Goal: Complete application form

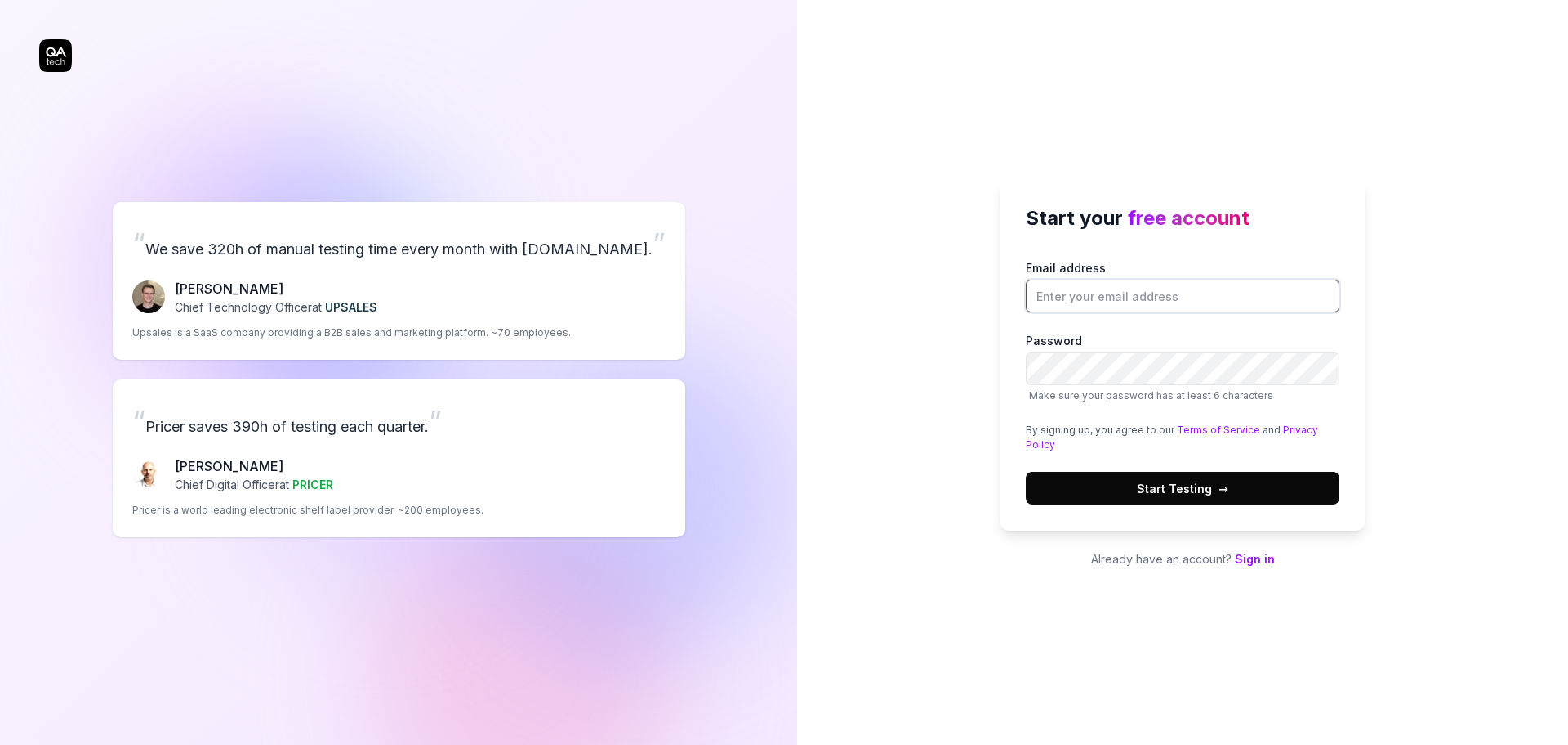
click at [1163, 297] on input "Email address" at bounding box center [1182, 295] width 314 height 33
type input "habibmir809@gmail.com"
click at [1025, 472] on button "Start Testing →" at bounding box center [1182, 488] width 314 height 33
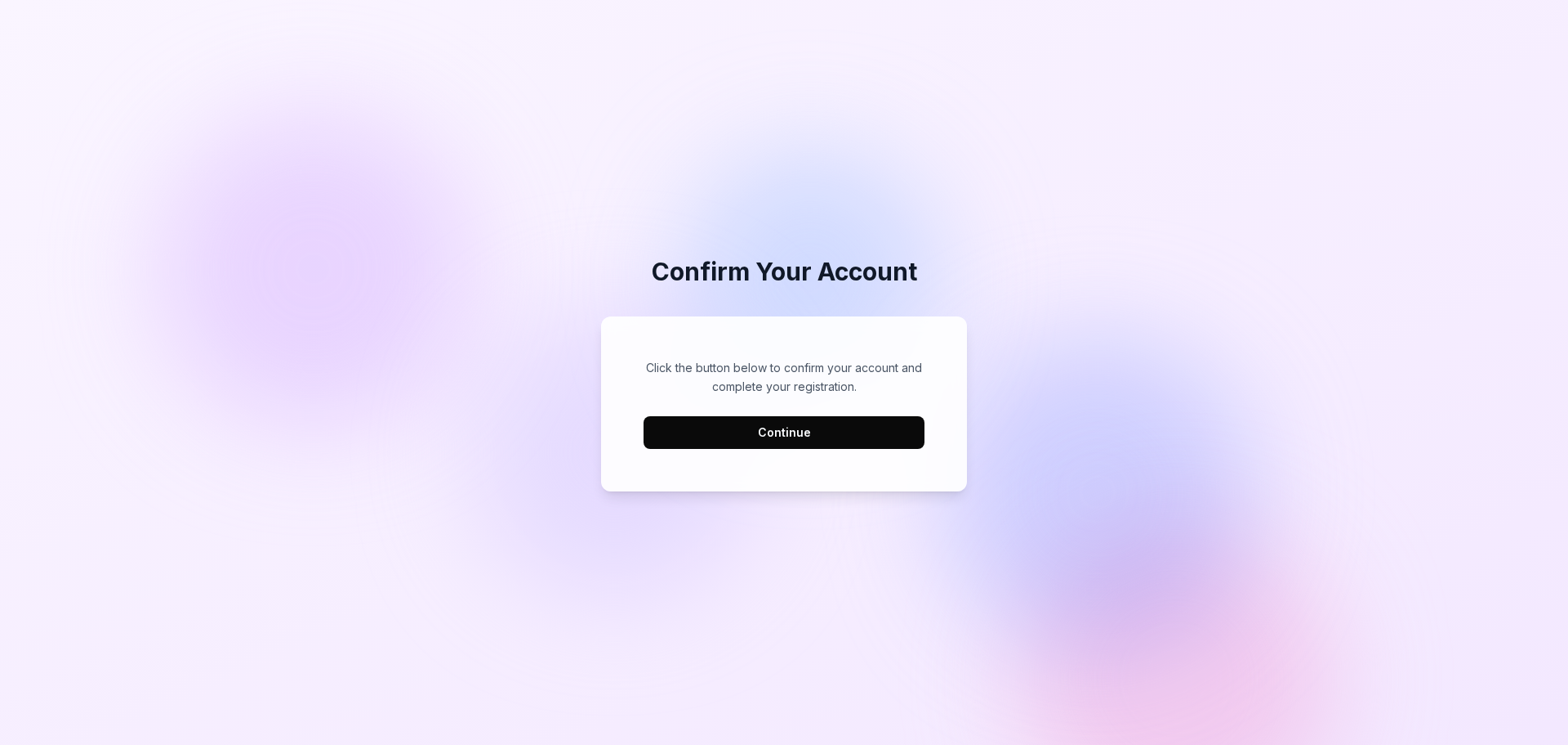
click at [881, 445] on button "Continue" at bounding box center [784, 432] width 281 height 33
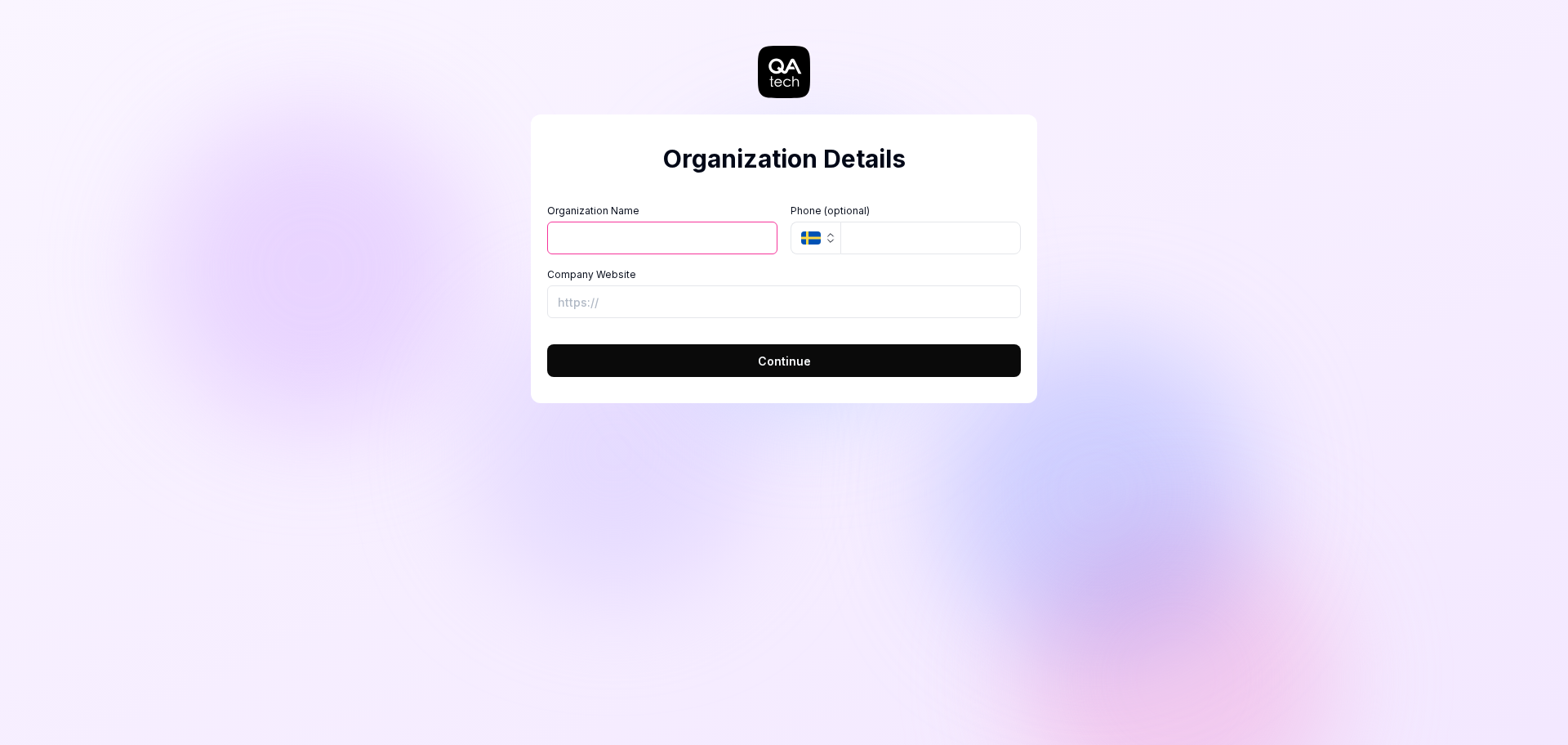
type input "n"
type input "earthheavens"
click at [813, 310] on input "Company Website" at bounding box center [784, 301] width 473 height 33
paste input "https://www.earthheavens.com/"
type input "https://www.earthheavens.com/"
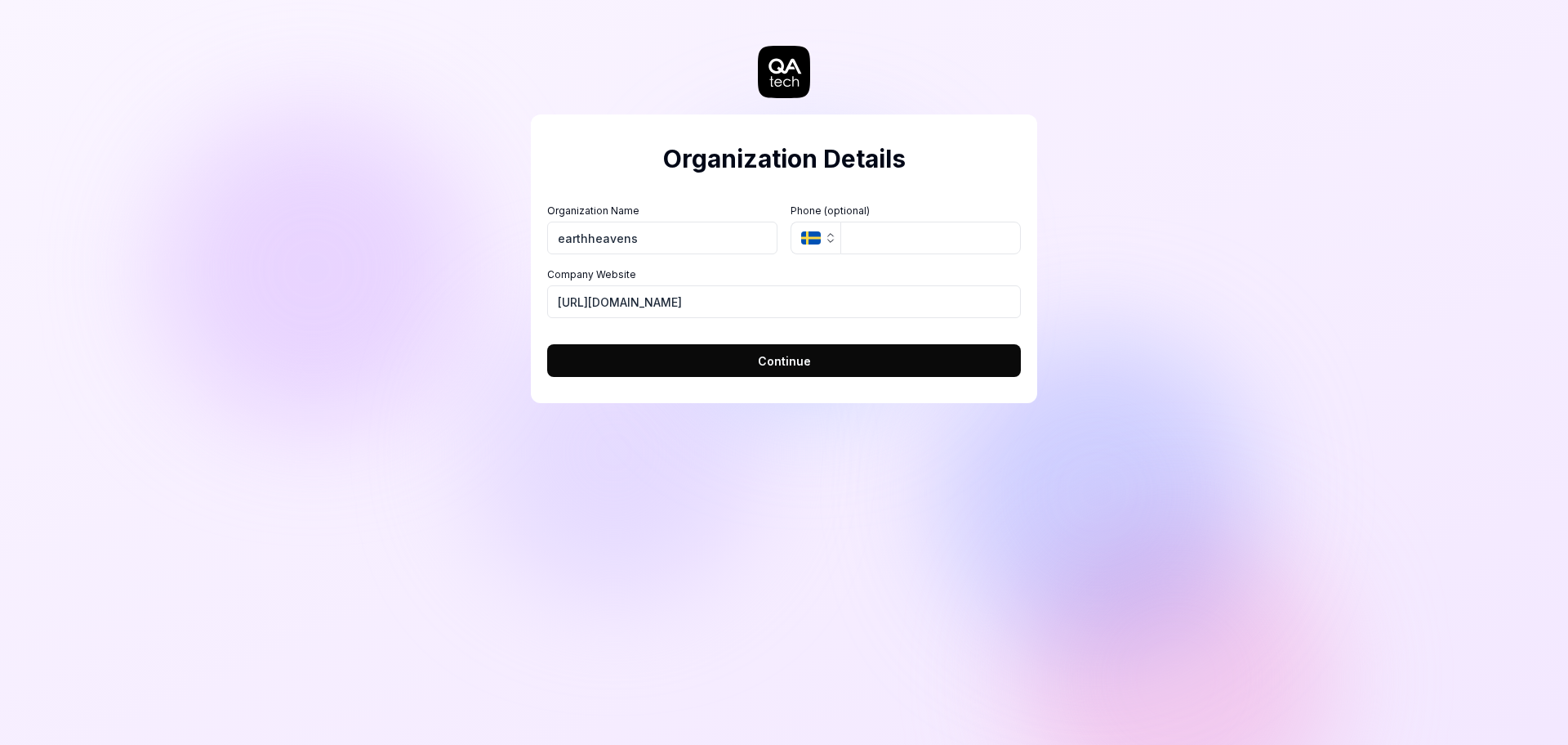
click at [873, 349] on button "Continue" at bounding box center [784, 360] width 473 height 33
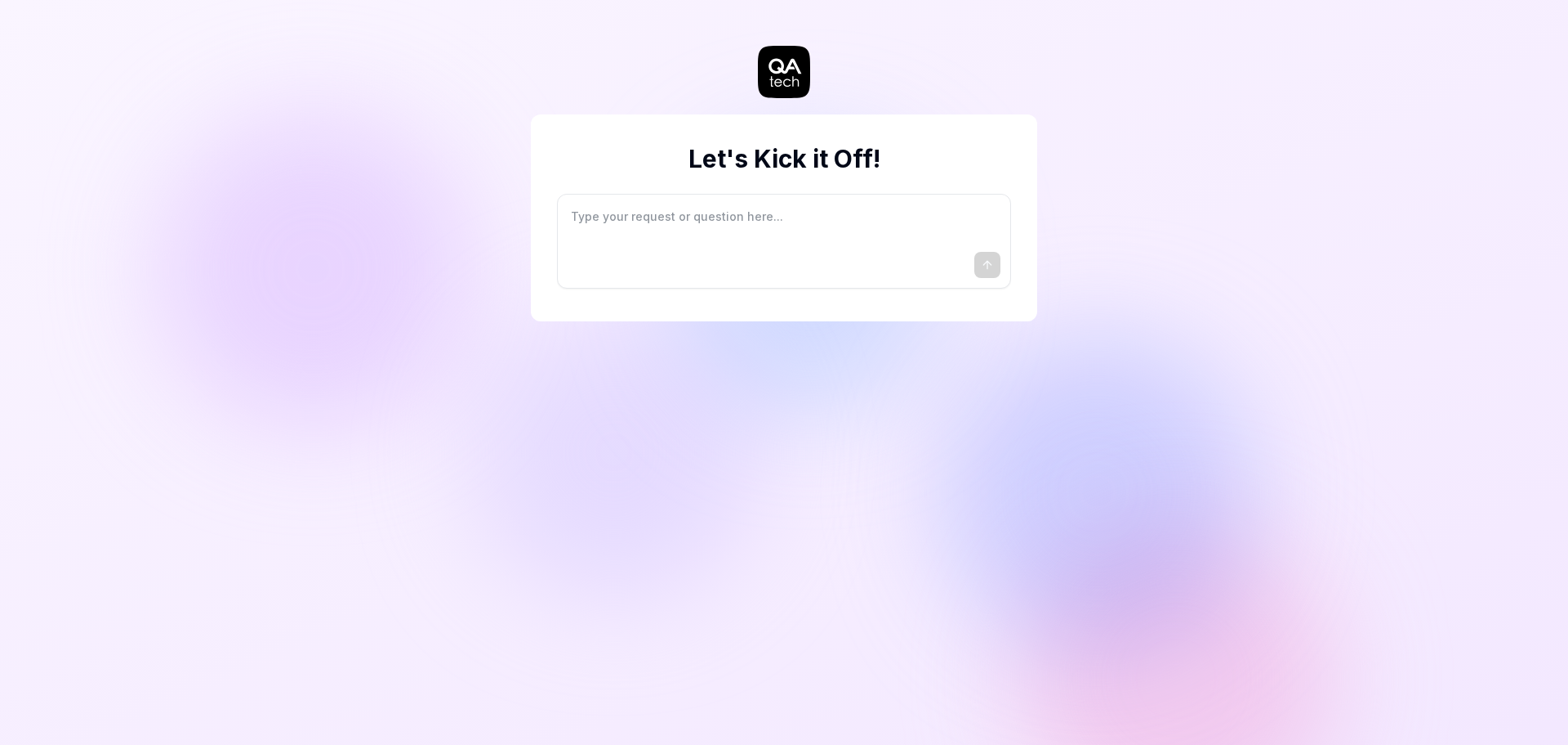
type textarea "*"
type textarea "I"
type textarea "*"
type textarea "I"
type textarea "*"
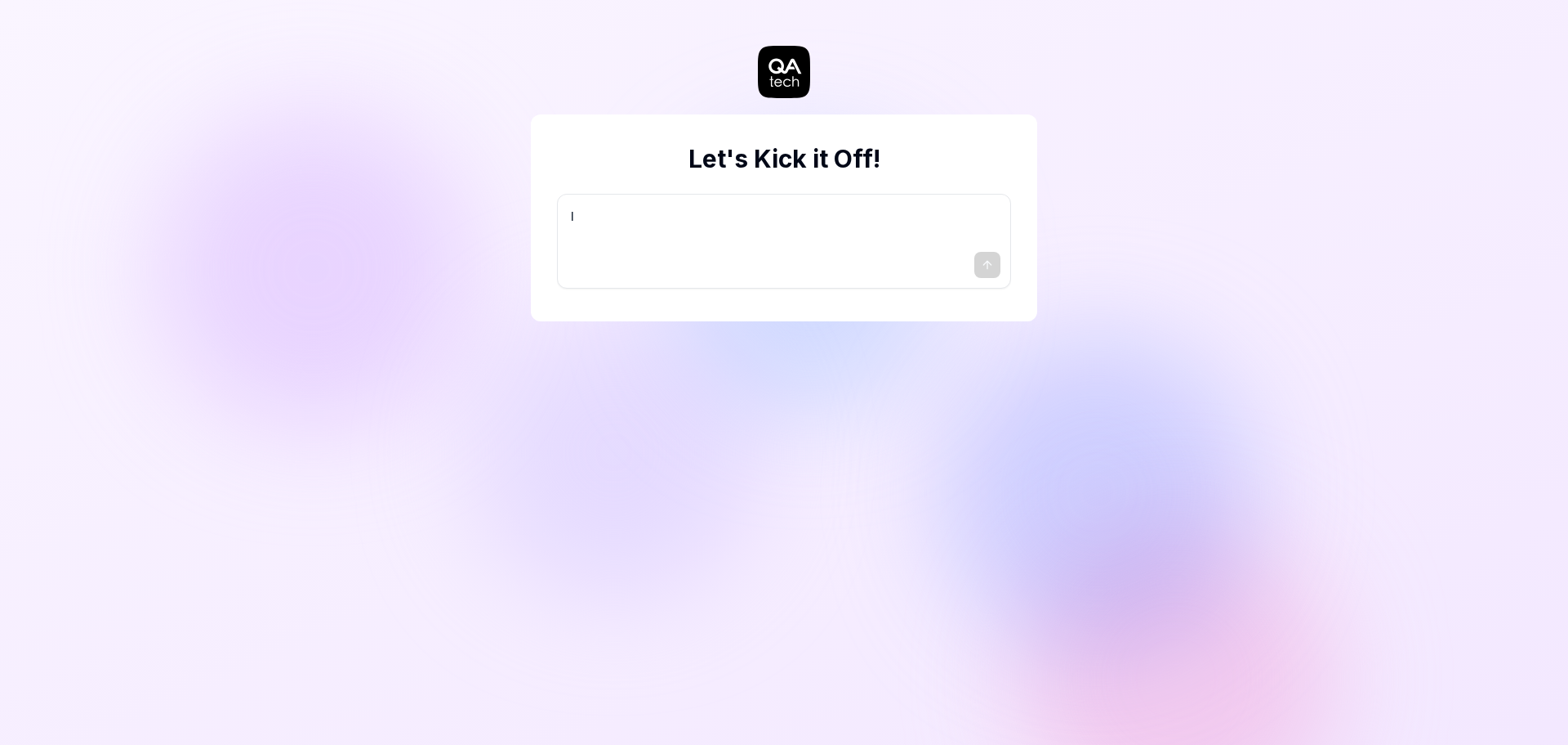
type textarea "I w"
type textarea "*"
type textarea "I wa"
type textarea "*"
type textarea "I wan"
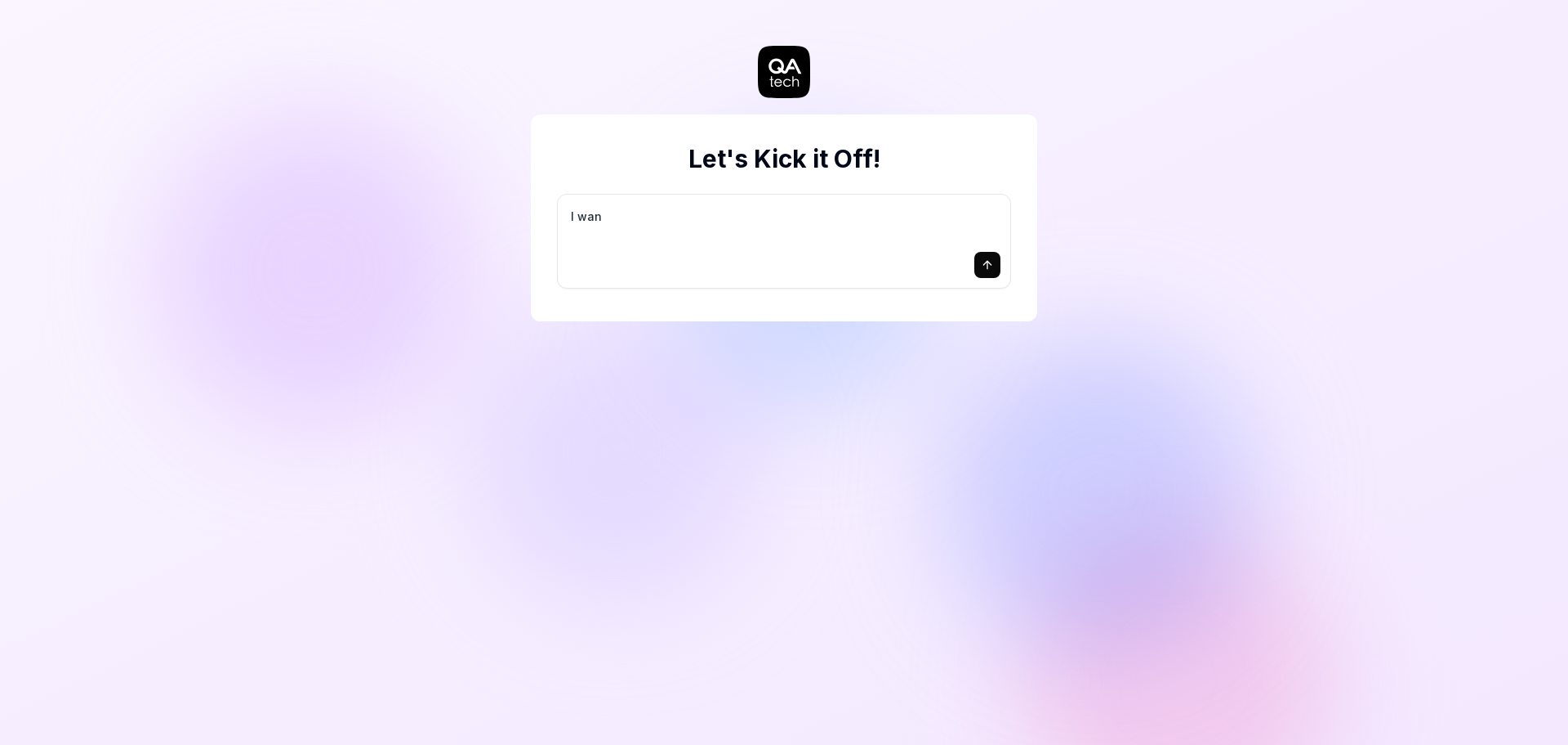
type textarea "*"
type textarea "I want"
type textarea "*"
type textarea "I want"
type textarea "*"
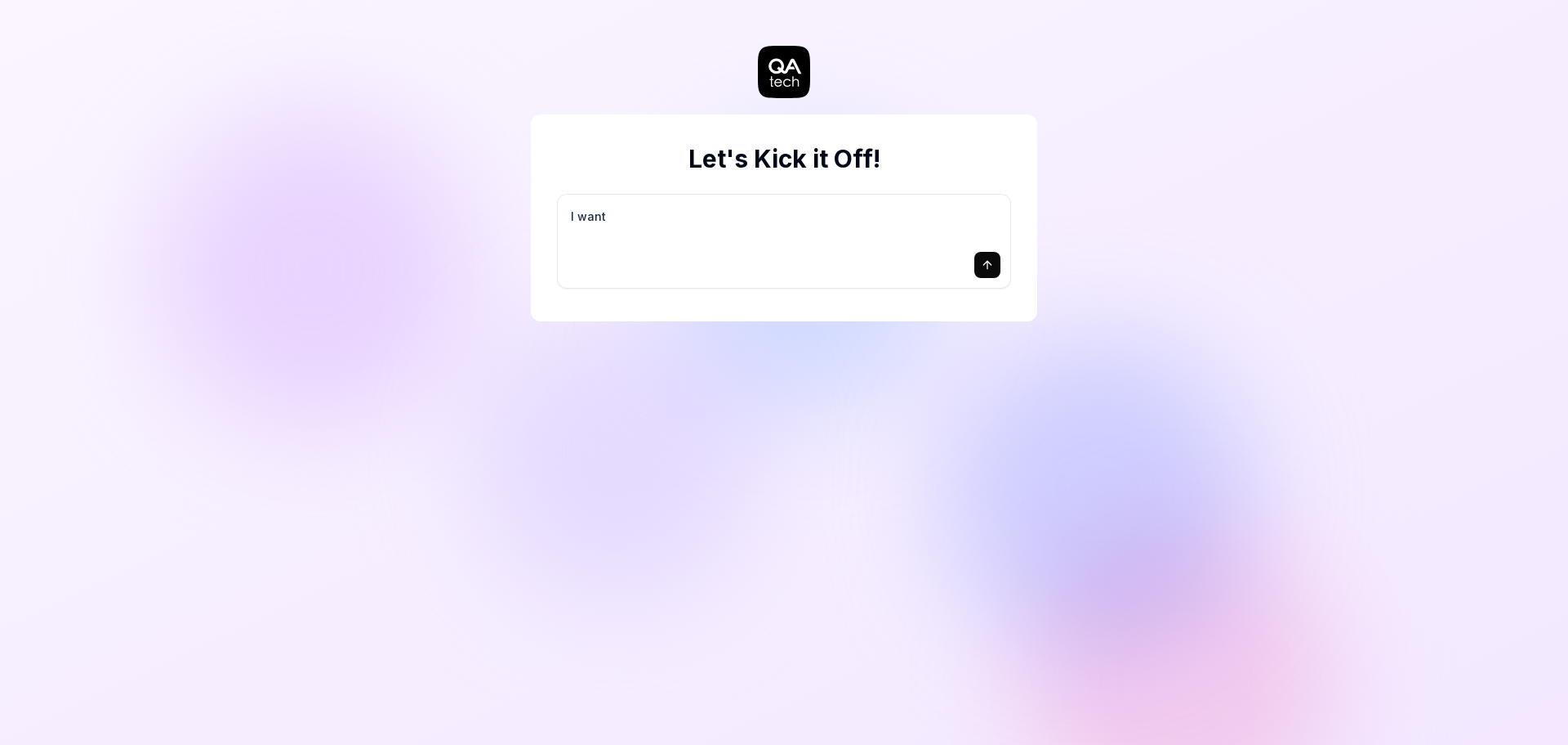
type textarea "I want a"
type textarea "*"
type textarea "I want a"
type textarea "*"
type textarea "I want a g"
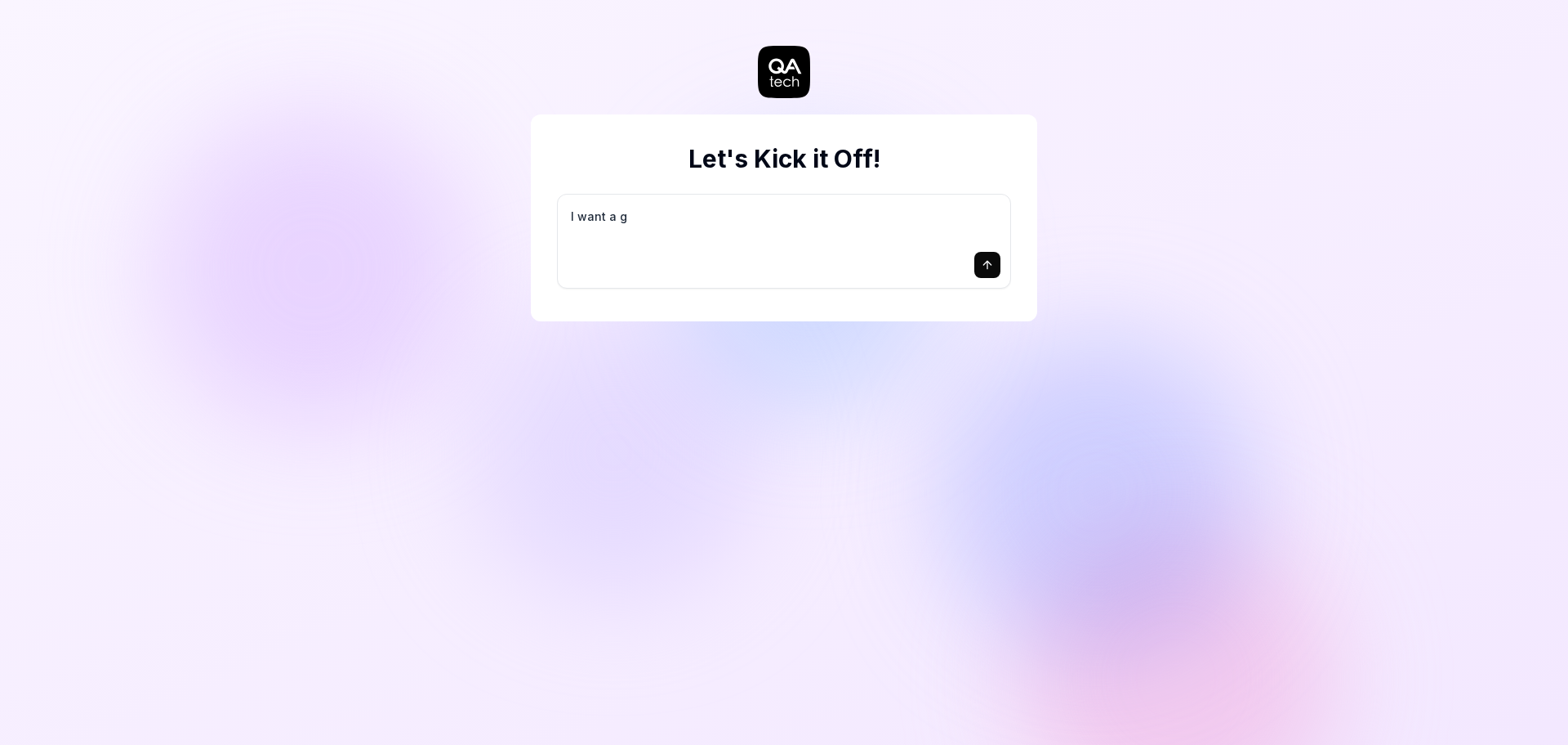
type textarea "*"
type textarea "I want a go"
type textarea "*"
type textarea "I want a goo"
type textarea "*"
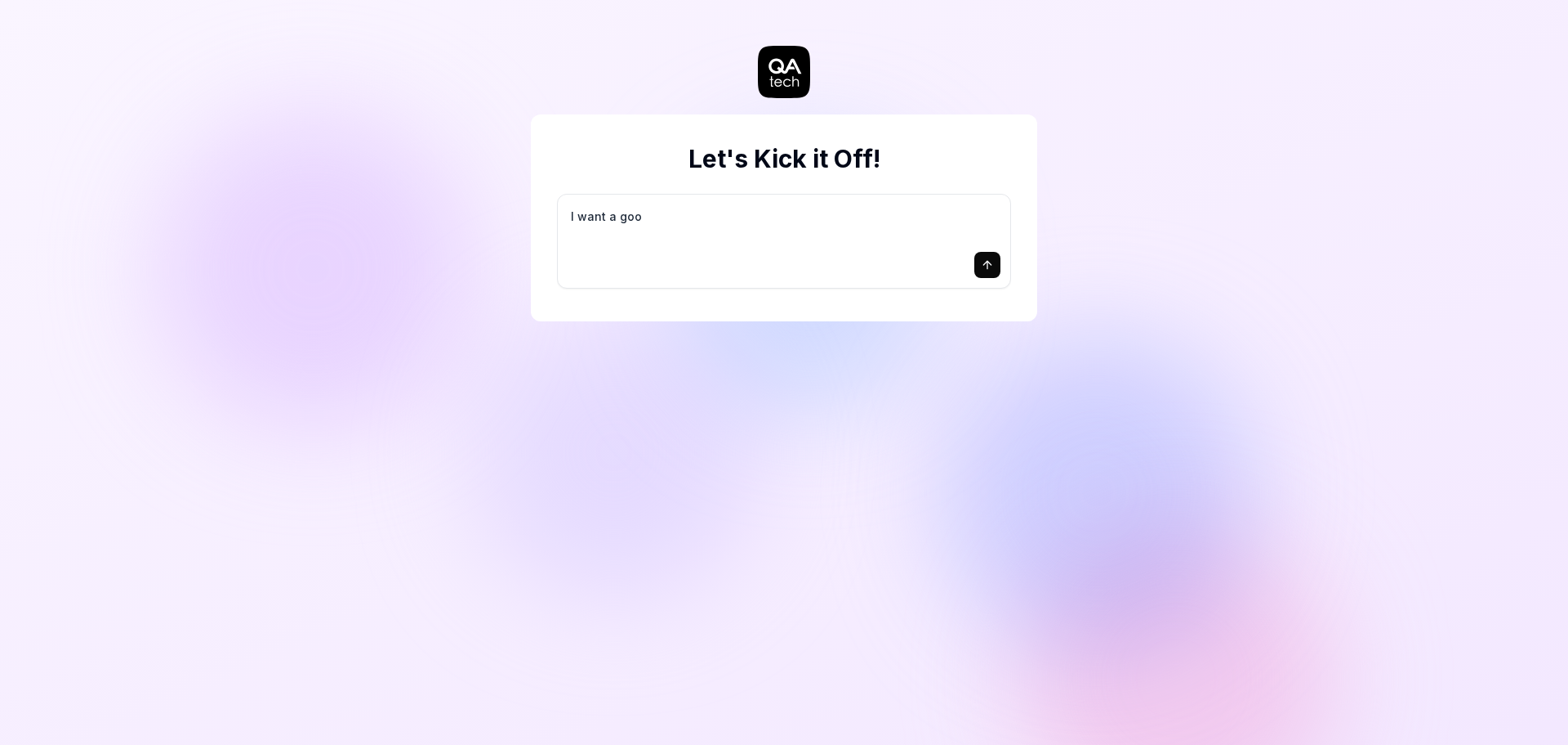
type textarea "I want a good"
type textarea "*"
type textarea "I want a good"
type textarea "*"
type textarea "I want a good t"
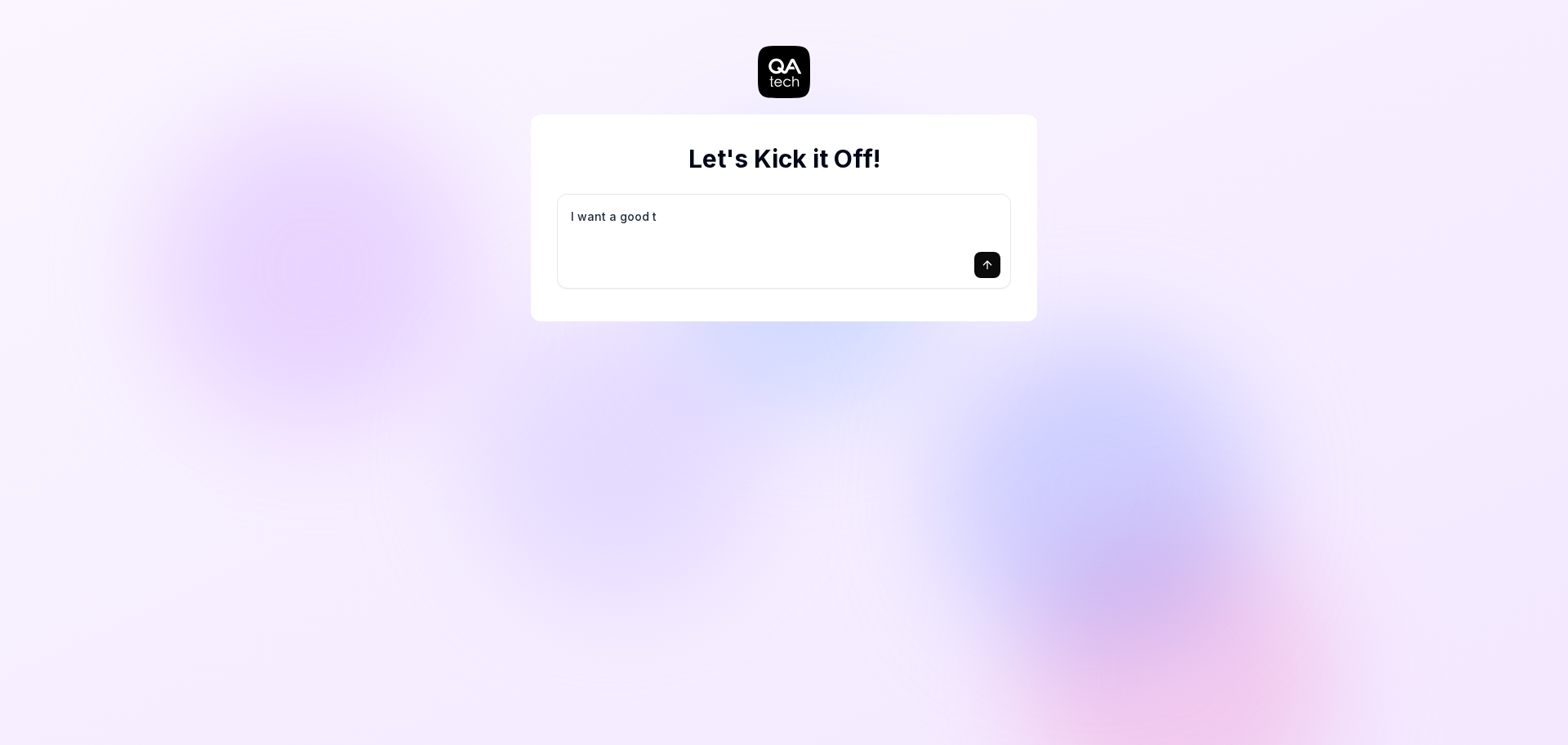
type textarea "*"
type textarea "I want a good te"
type textarea "*"
type textarea "I want a good tes"
type textarea "*"
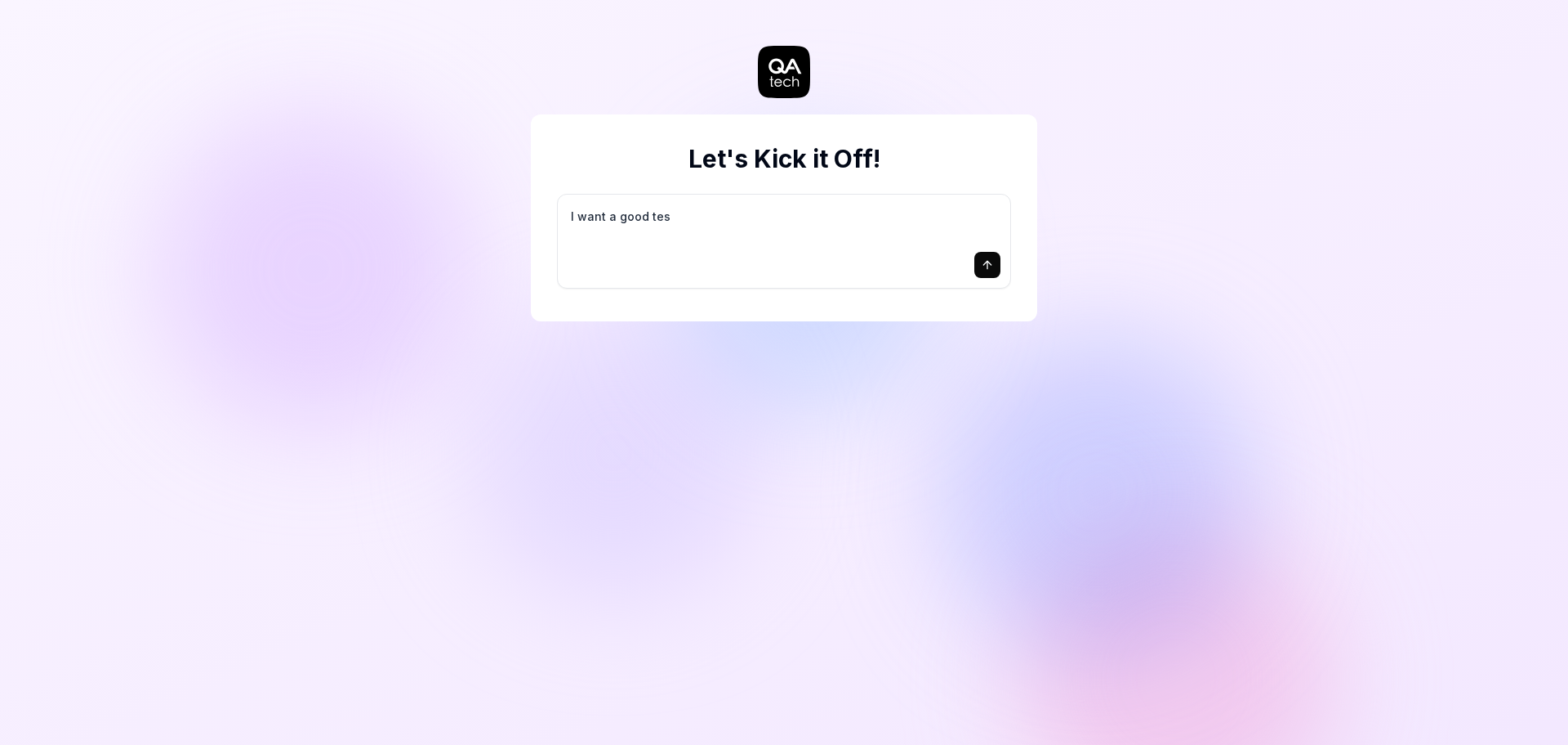
type textarea "I want a good test"
type textarea "*"
type textarea "I want a good test"
type textarea "*"
type textarea "I want a good test s"
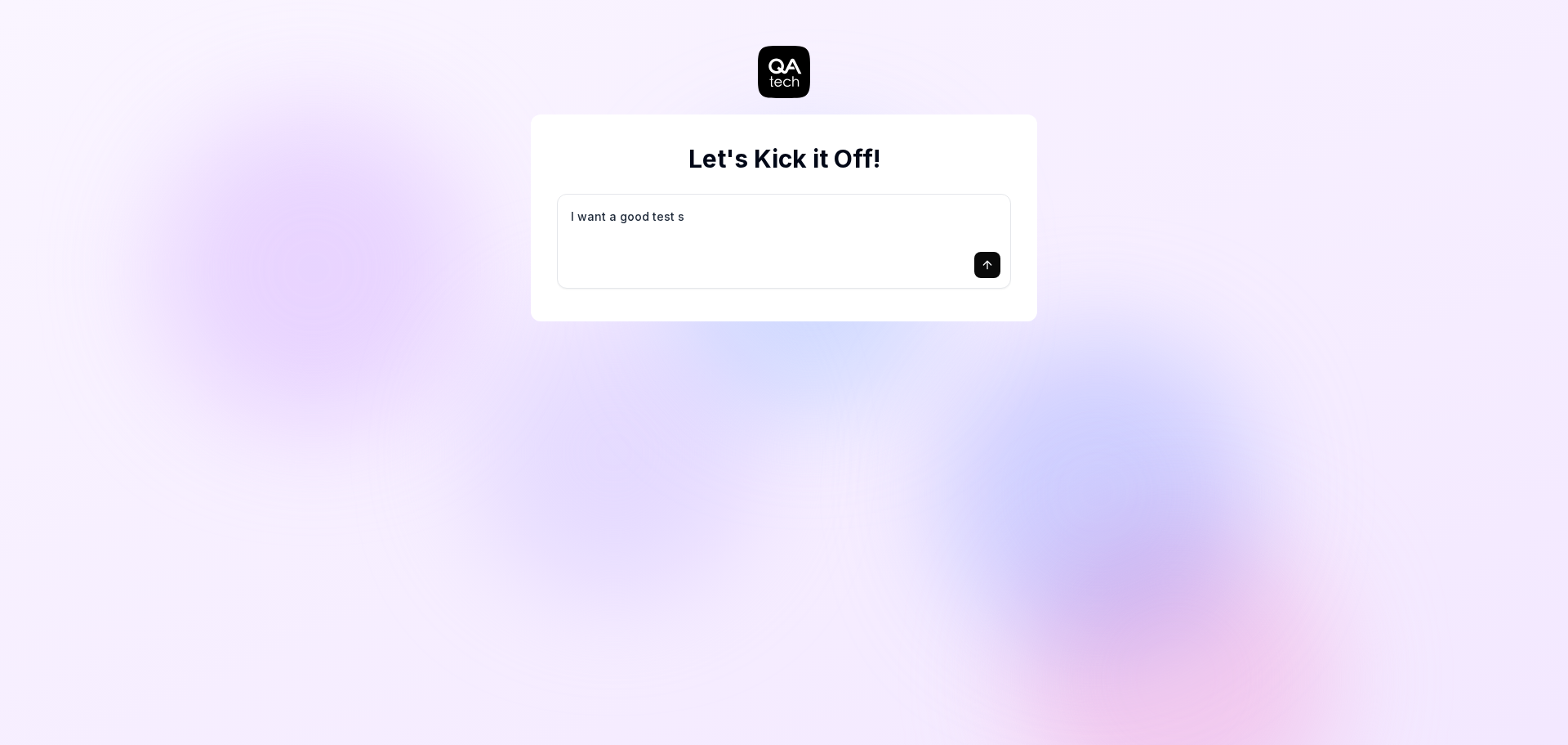
type textarea "*"
type textarea "I want a good test se"
type textarea "*"
type textarea "I want a good test set"
type textarea "*"
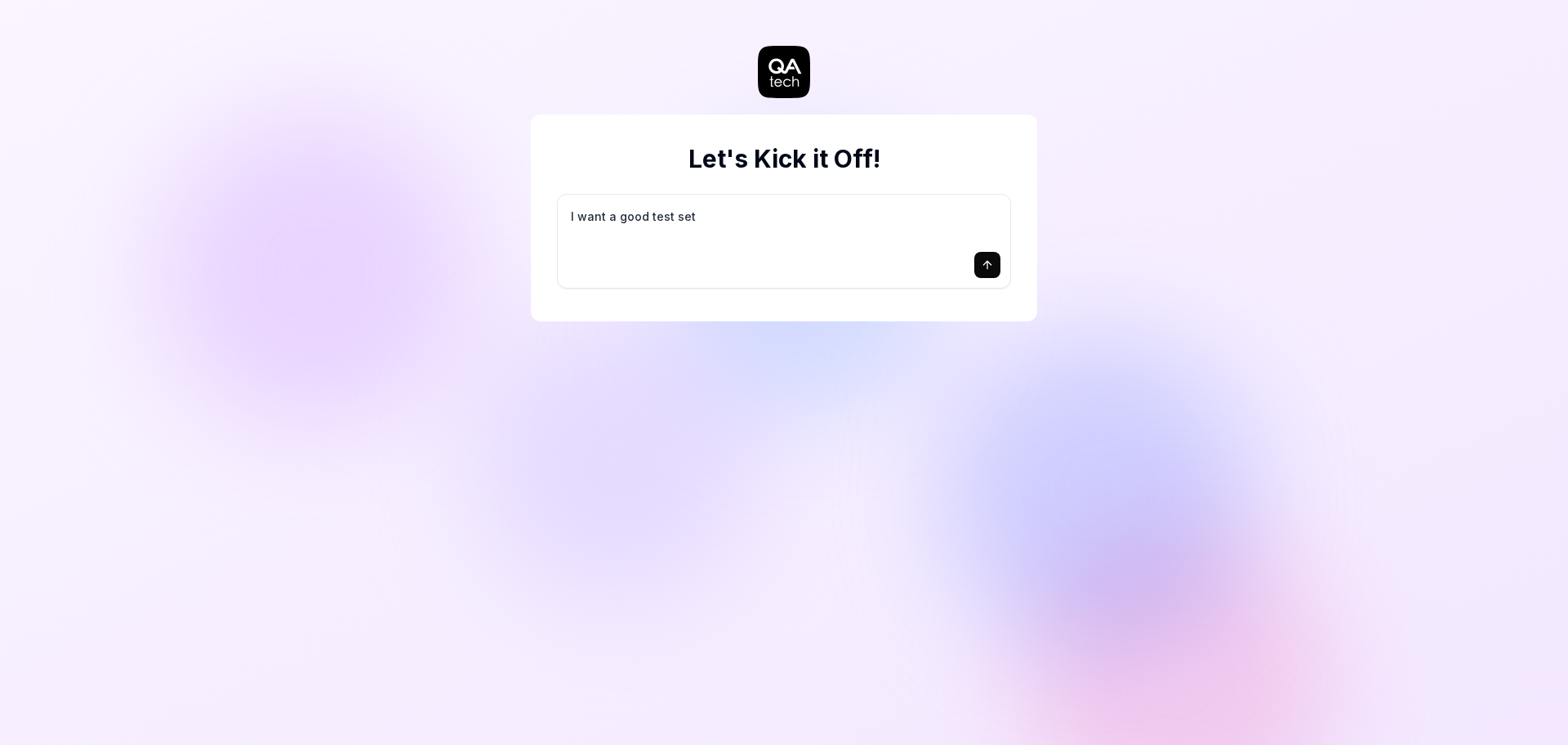
type textarea "I want a good test setu"
type textarea "*"
type textarea "I want a good test setup"
type textarea "*"
type textarea "I want a good test setup"
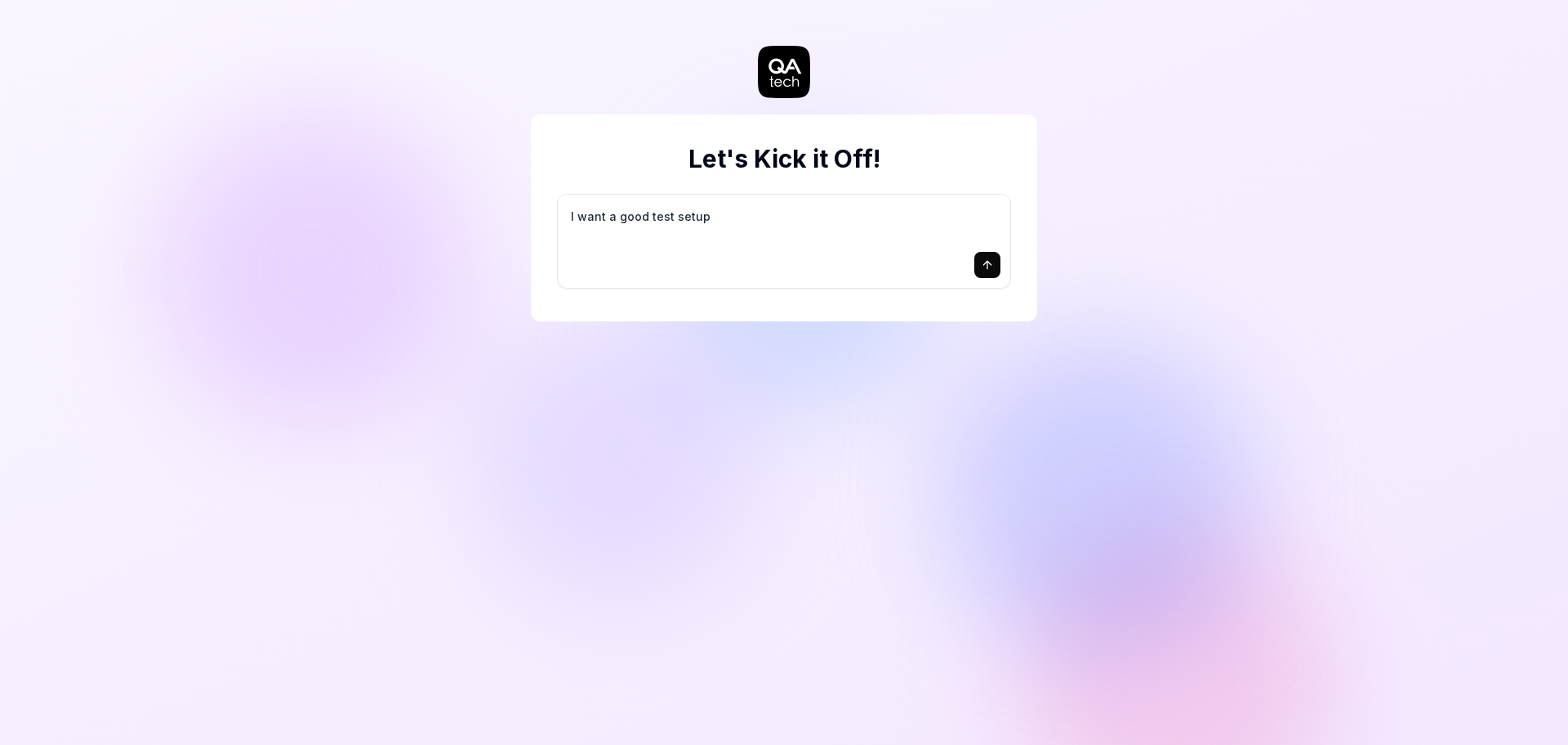
type textarea "*"
type textarea "I want a good test setup f"
type textarea "*"
type textarea "I want a good test setup fo"
type textarea "*"
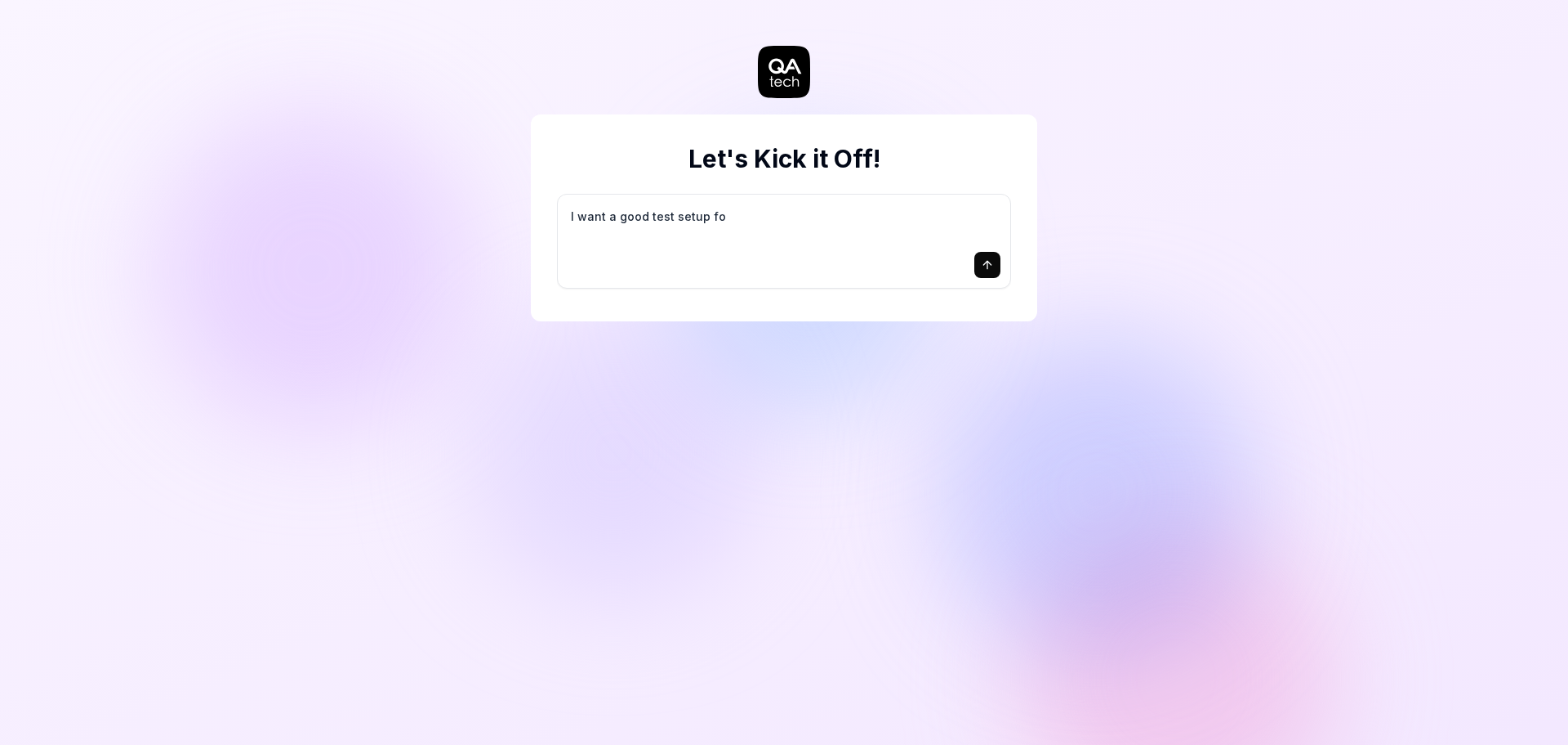
type textarea "I want a good test setup for"
type textarea "*"
type textarea "I want a good test setup for"
type textarea "*"
type textarea "I want a good test setup for m"
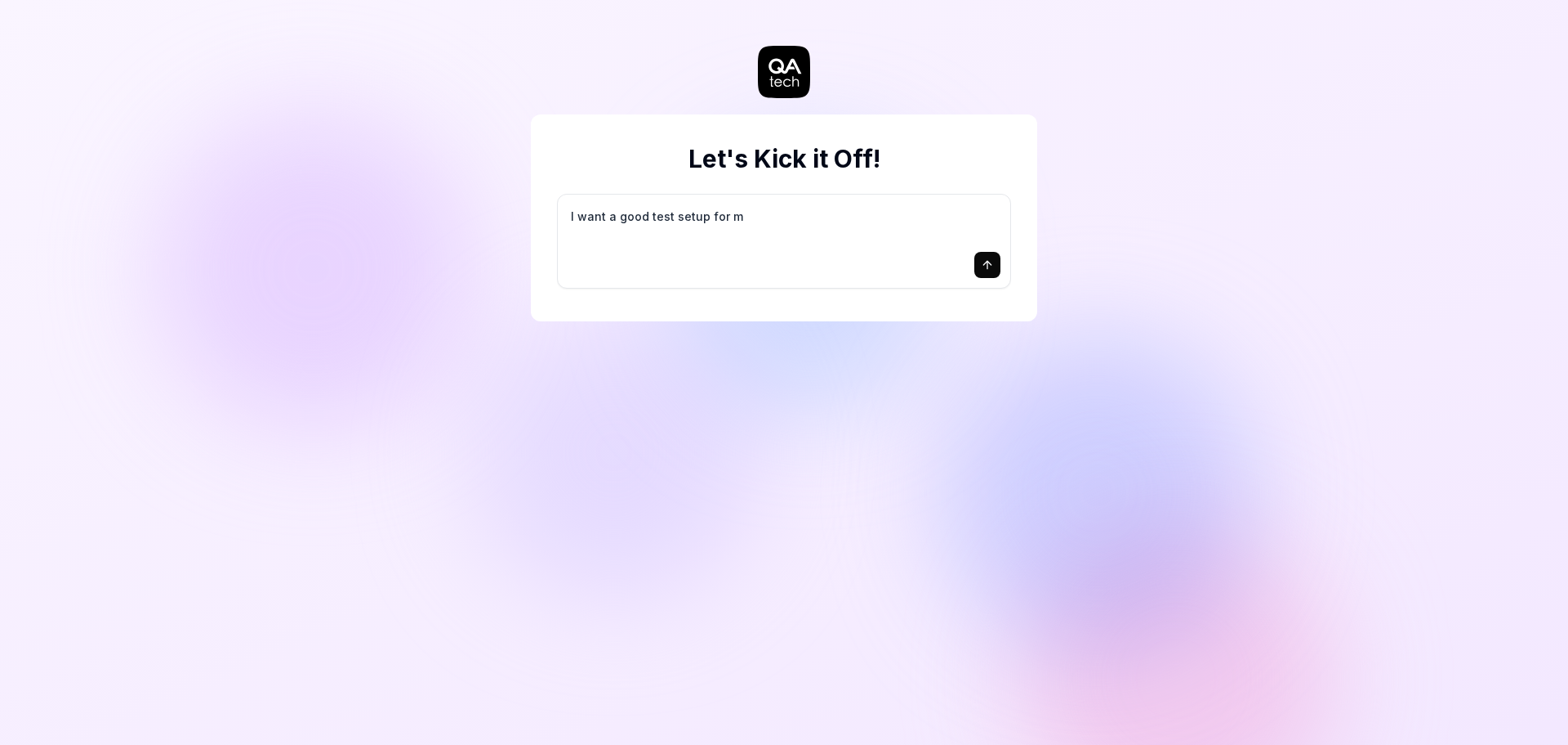
type textarea "*"
type textarea "I want a good test setup for my"
type textarea "*"
type textarea "I want a good test setup for my"
type textarea "*"
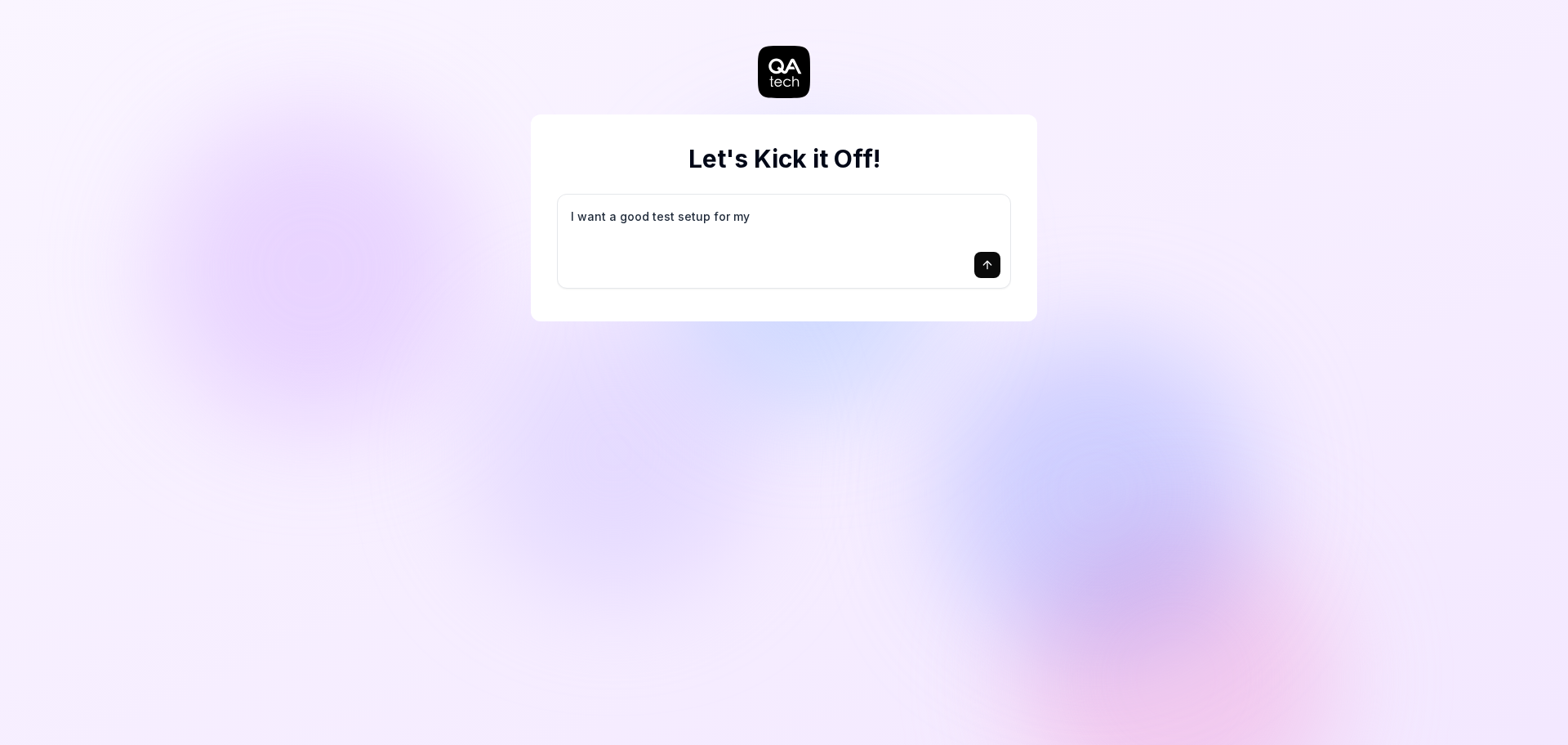
type textarea "I want a good test setup for my s"
type textarea "*"
type textarea "I want a good test setup for my si"
type textarea "*"
type textarea "I want a good test setup for my sit"
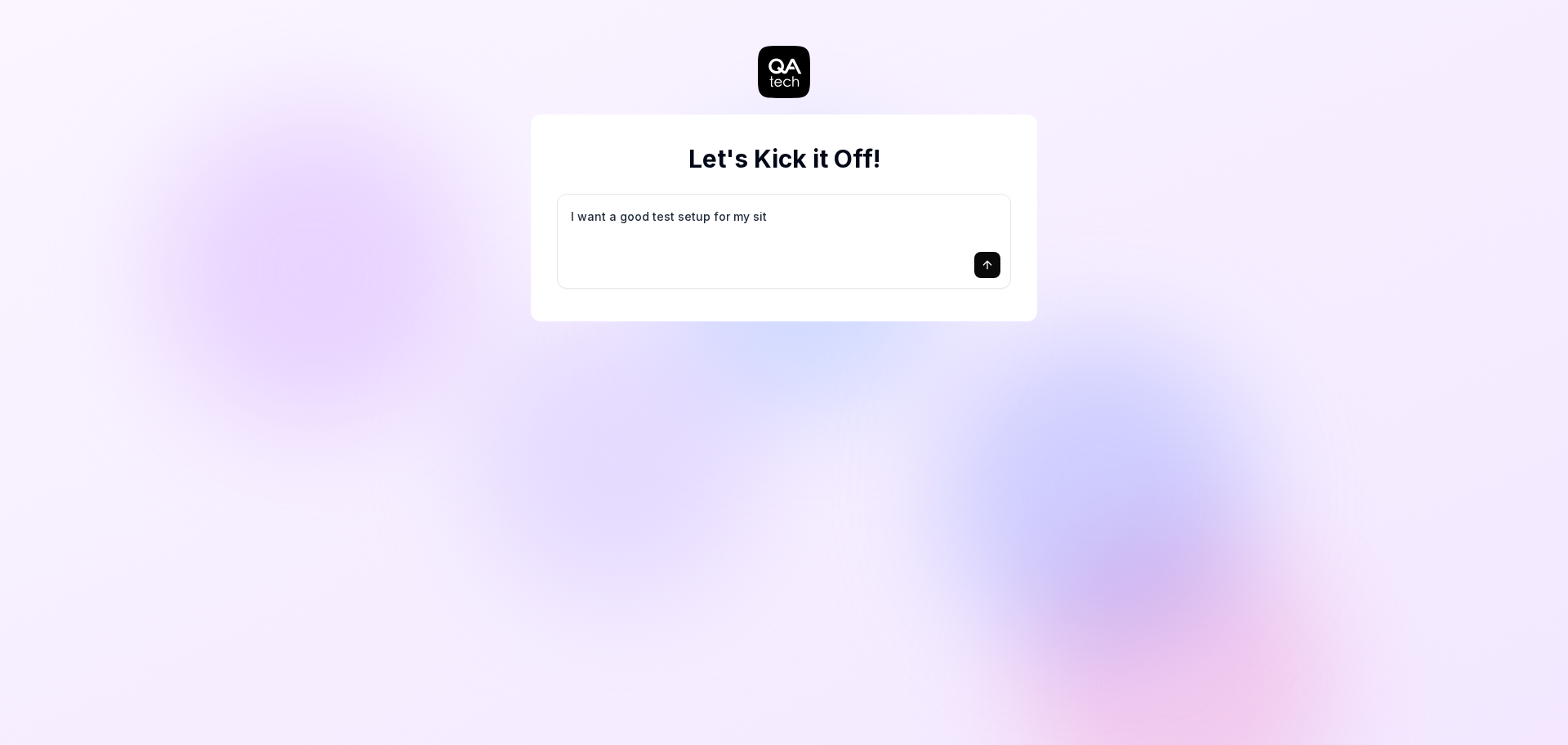
type textarea "*"
type textarea "I want a good test setup for my site"
type textarea "*"
type textarea "I want a good test setup for my site"
type textarea "*"
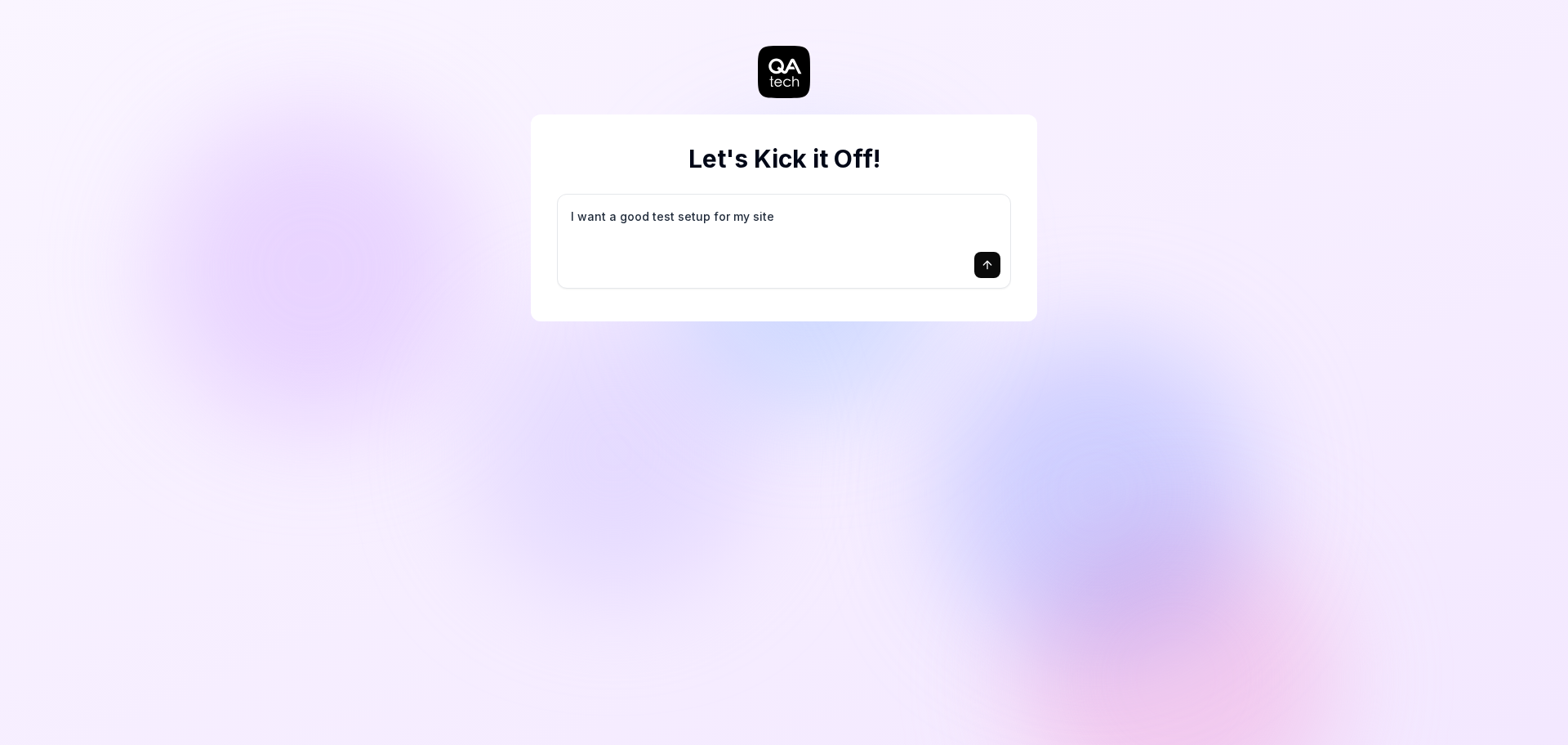
type textarea "I want a good test setup for my site -"
type textarea "*"
type textarea "I want a good test setup for my site -"
type textarea "*"
type textarea "I want a good test setup for my site - h"
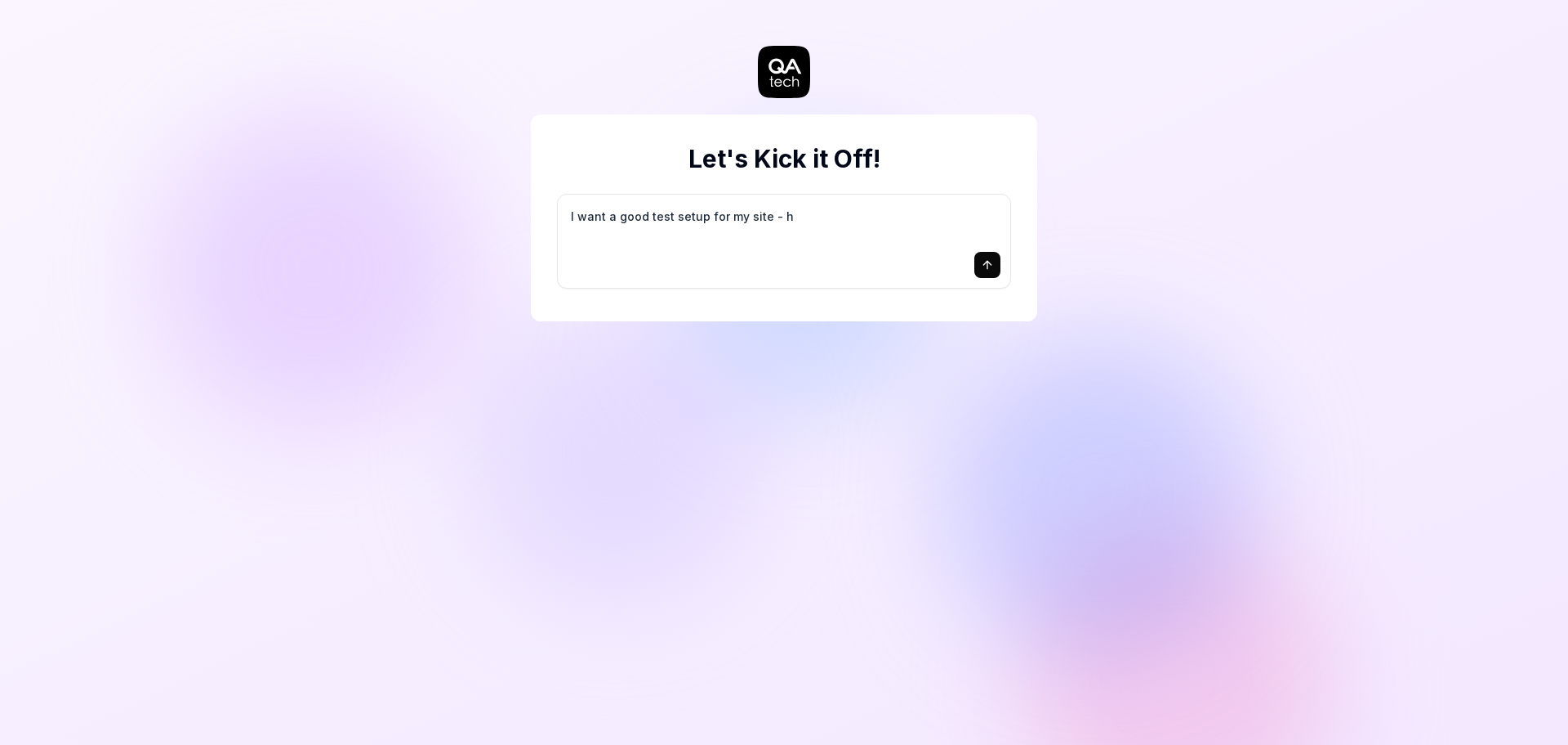
type textarea "*"
type textarea "I want a good test setup for my site - he"
type textarea "*"
type textarea "I want a good test setup for my site - hel"
type textarea "*"
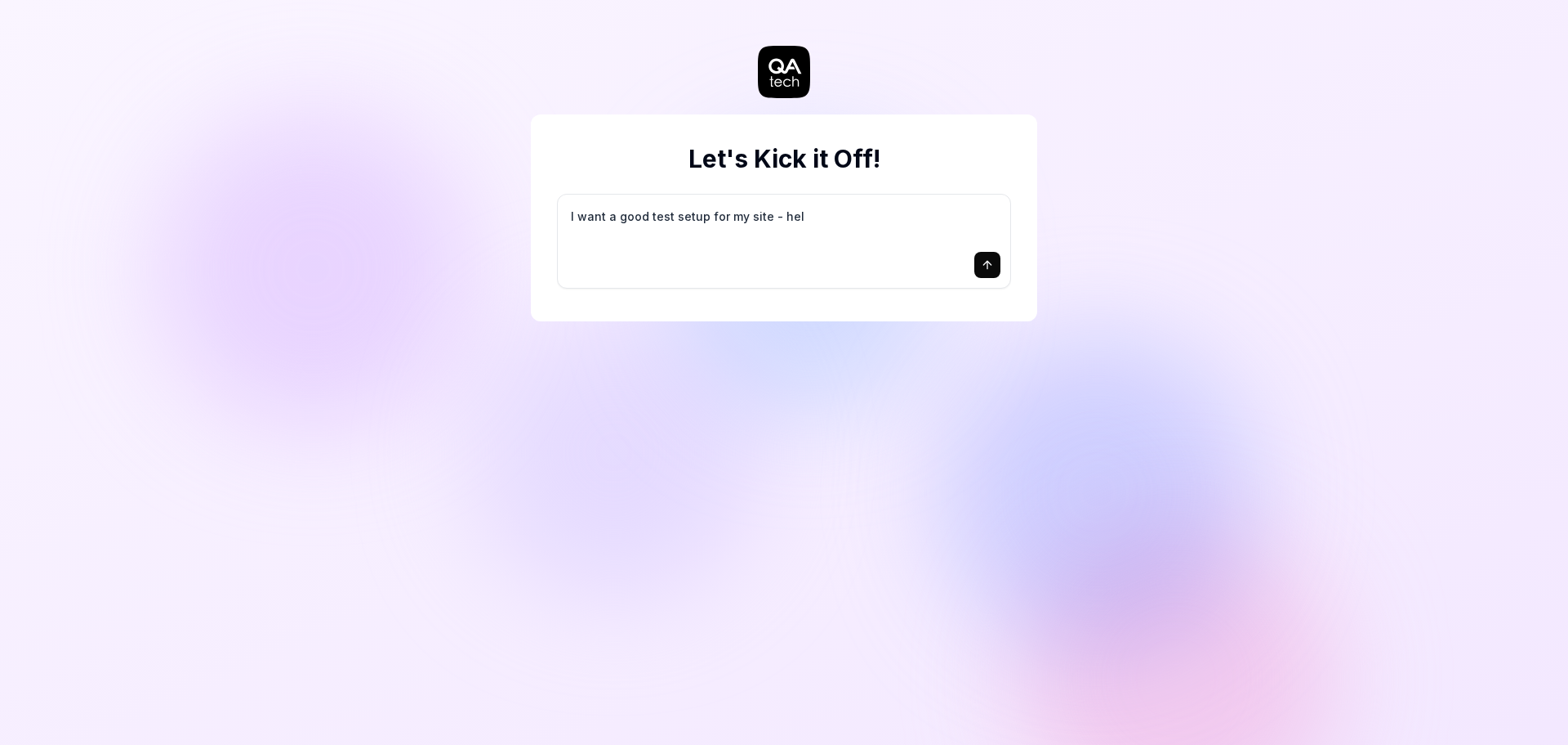
type textarea "I want a good test setup for my site - help"
type textarea "*"
type textarea "I want a good test setup for my site - help"
type textarea "*"
type textarea "I want a good test setup for my site - help m"
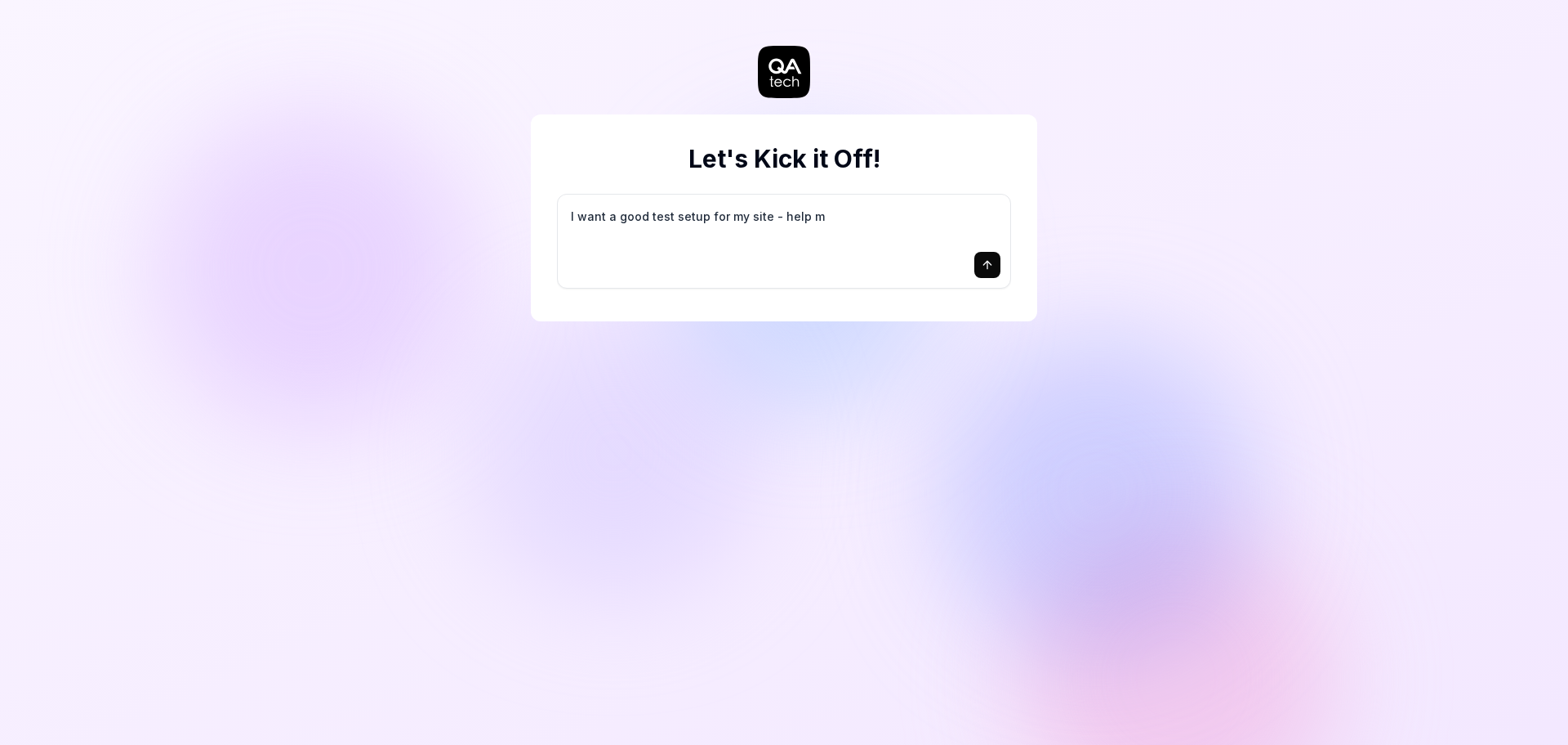
type textarea "*"
type textarea "I want a good test setup for my site - help me"
type textarea "*"
type textarea "I want a good test setup for my site - help me"
type textarea "*"
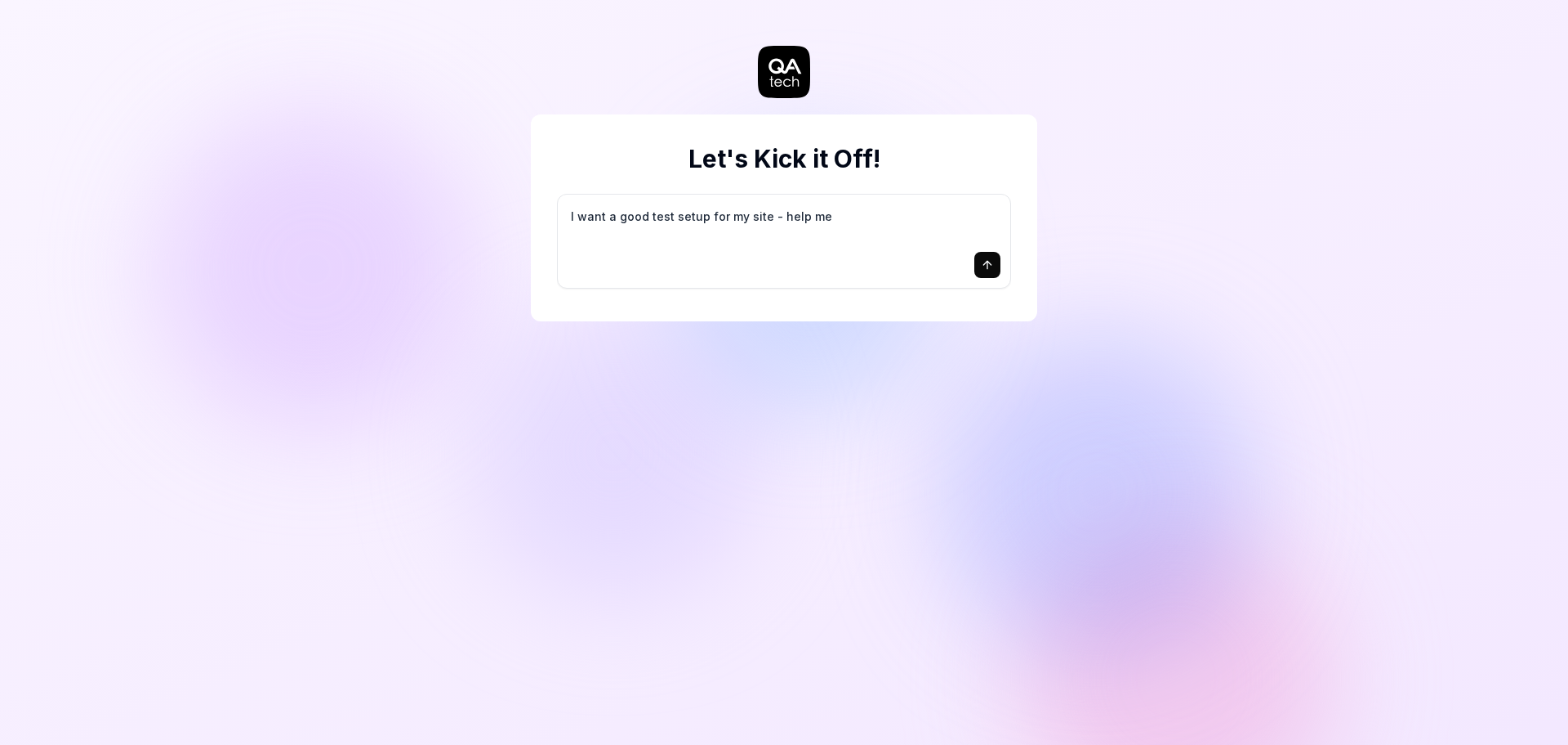
type textarea "I want a good test setup for my site - help me c"
type textarea "*"
type textarea "I want a good test setup for my site - help me cr"
type textarea "*"
type textarea "I want a good test setup for my site - help me cre"
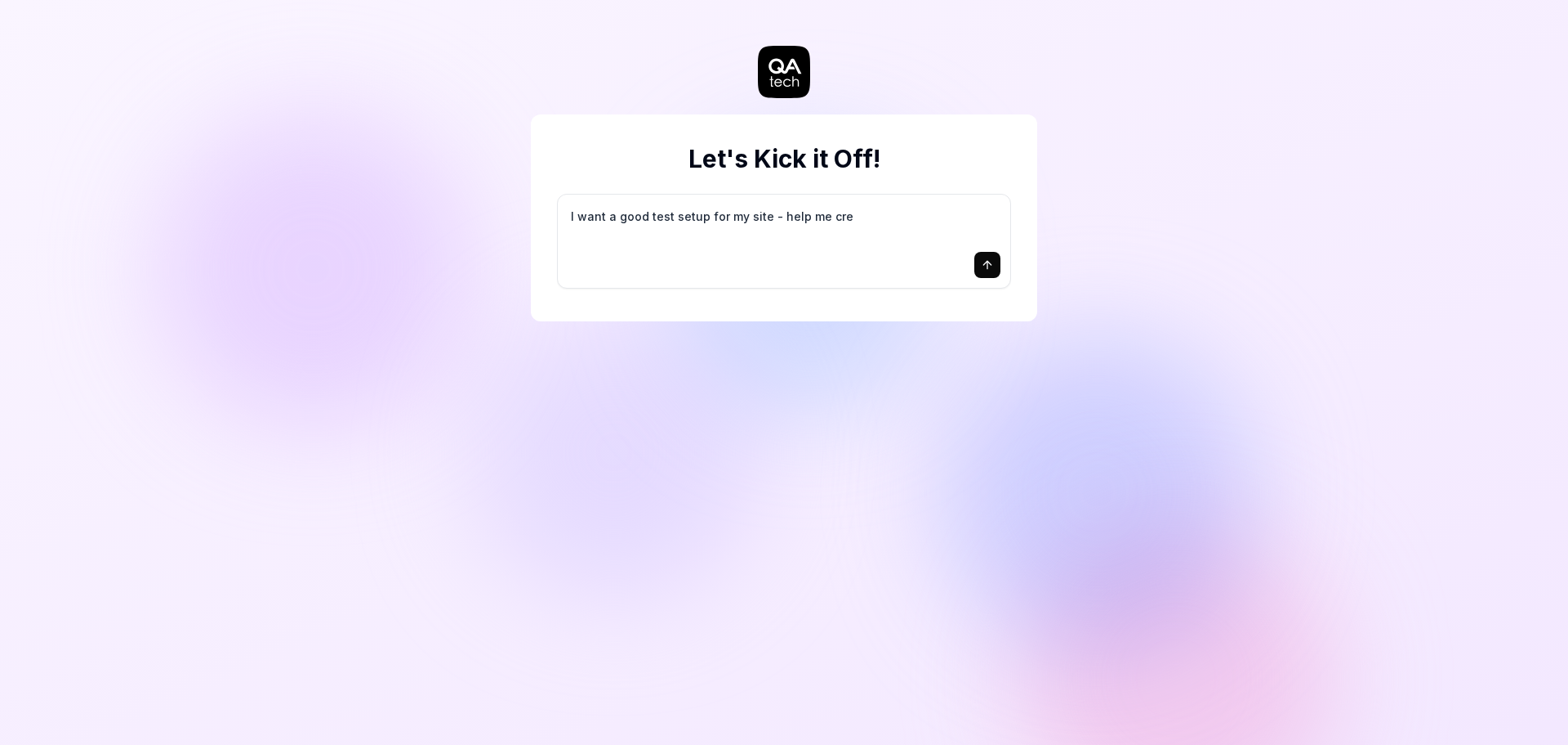
type textarea "*"
type textarea "I want a good test setup for my site - help me crea"
type textarea "*"
type textarea "I want a good test setup for my site - help me creat"
type textarea "*"
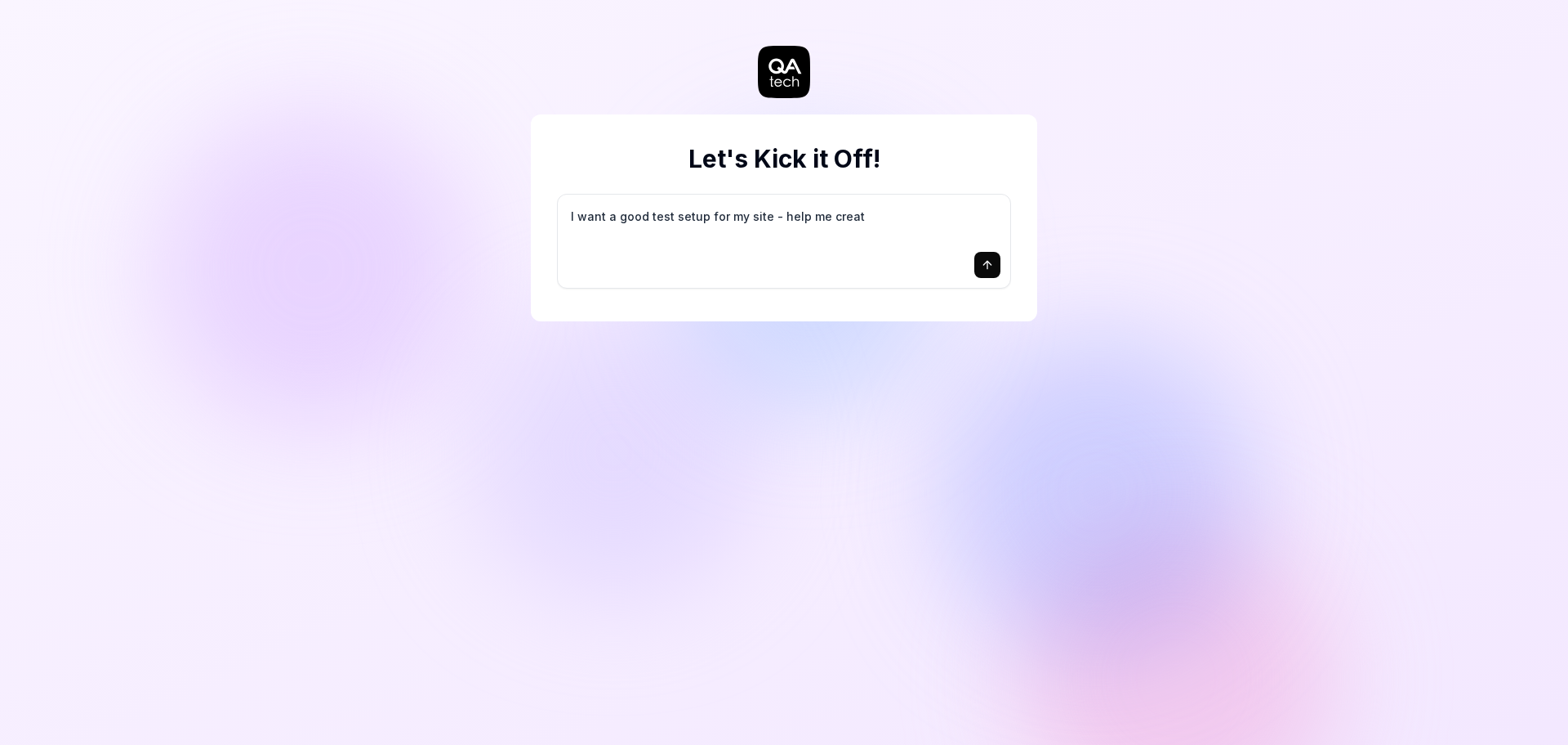
type textarea "I want a good test setup for my site - help me create"
type textarea "*"
type textarea "I want a good test setup for my site - help me create"
type textarea "*"
type textarea "I want a good test setup for my site - help me create t"
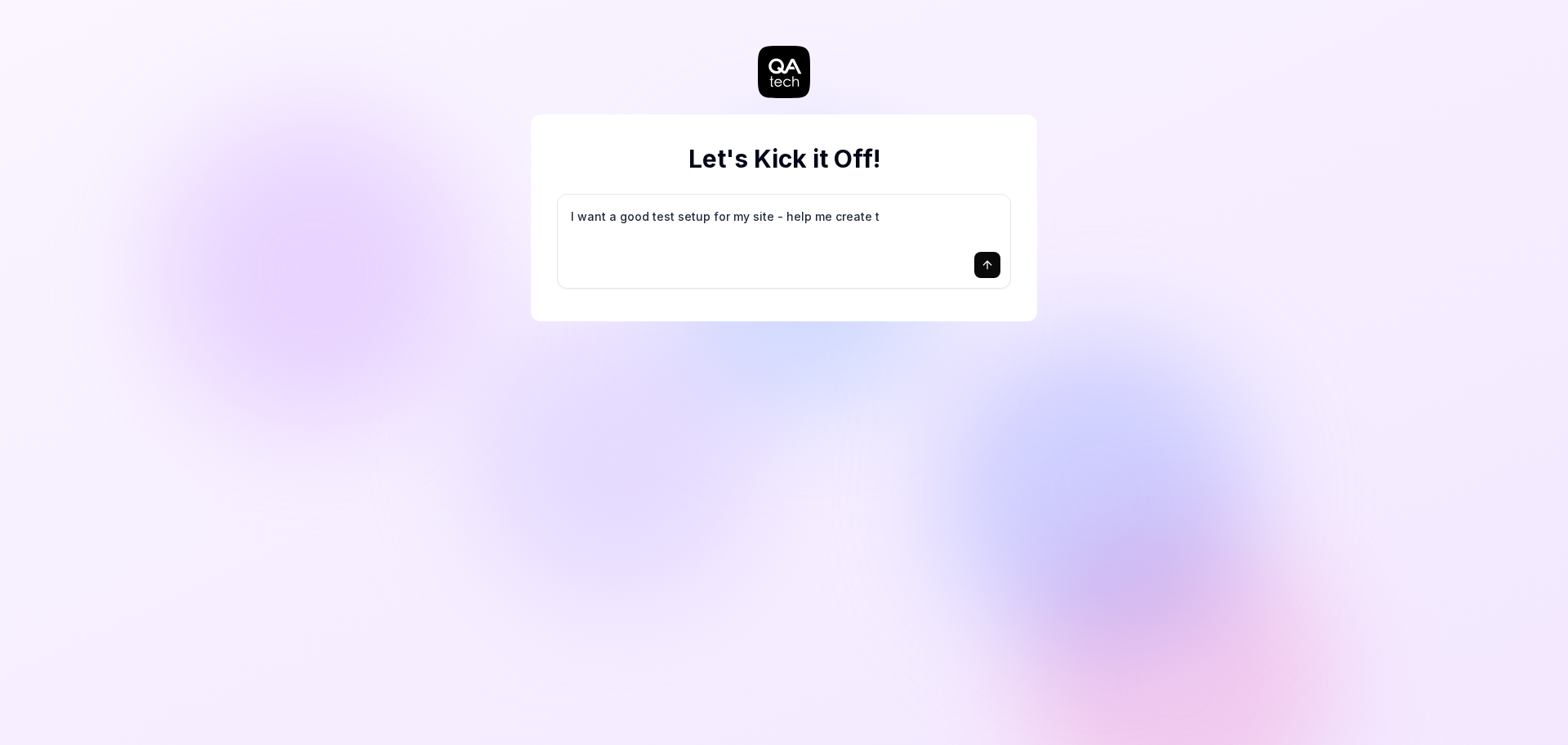
type textarea "*"
type textarea "I want a good test setup for my site - help me create th"
type textarea "*"
type textarea "I want a good test setup for my site - help me create the"
type textarea "*"
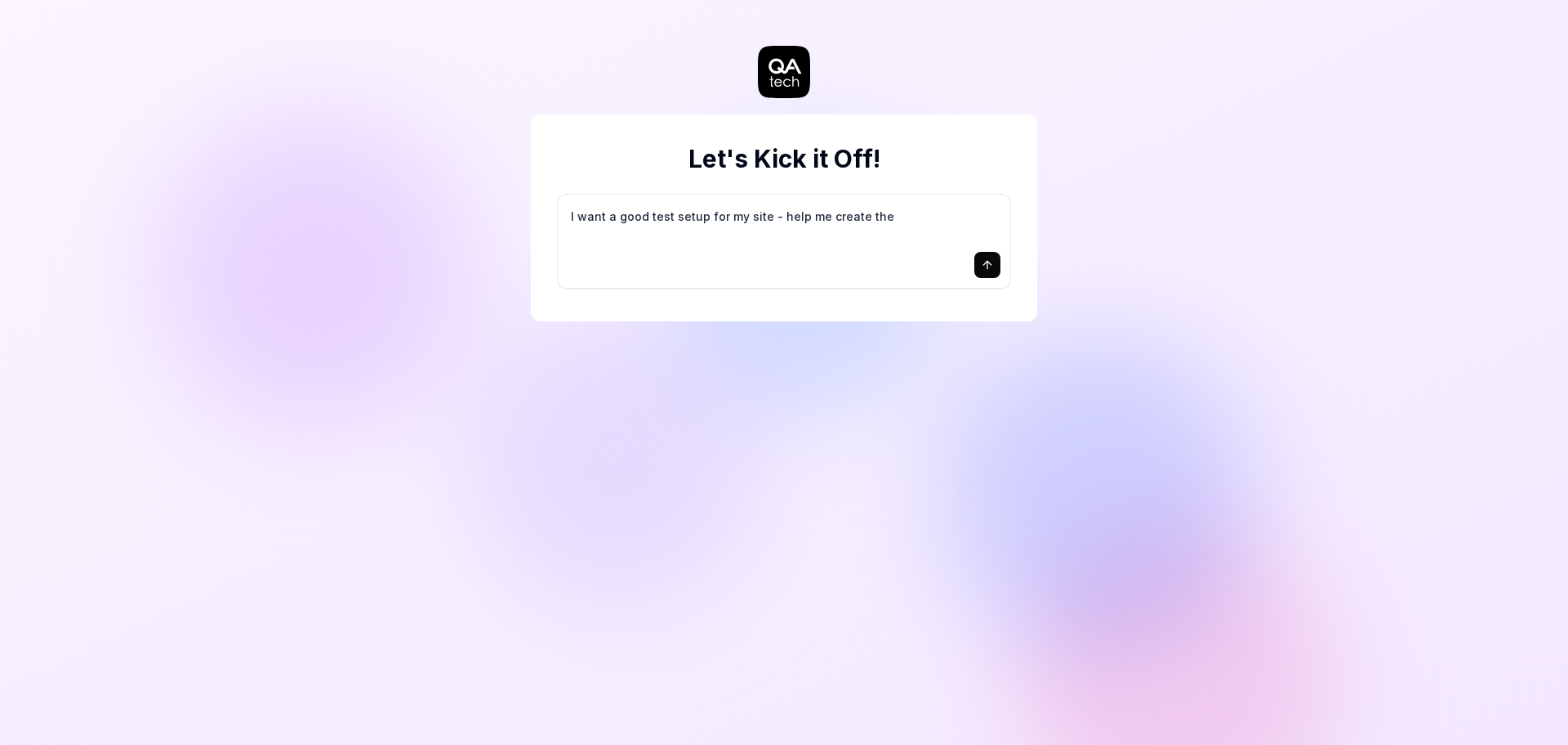
type textarea "I want a good test setup for my site - help me create the"
type textarea "*"
type textarea "I want a good test setup for my site - help me create the f"
type textarea "*"
type textarea "I want a good test setup for my site - help me create the fi"
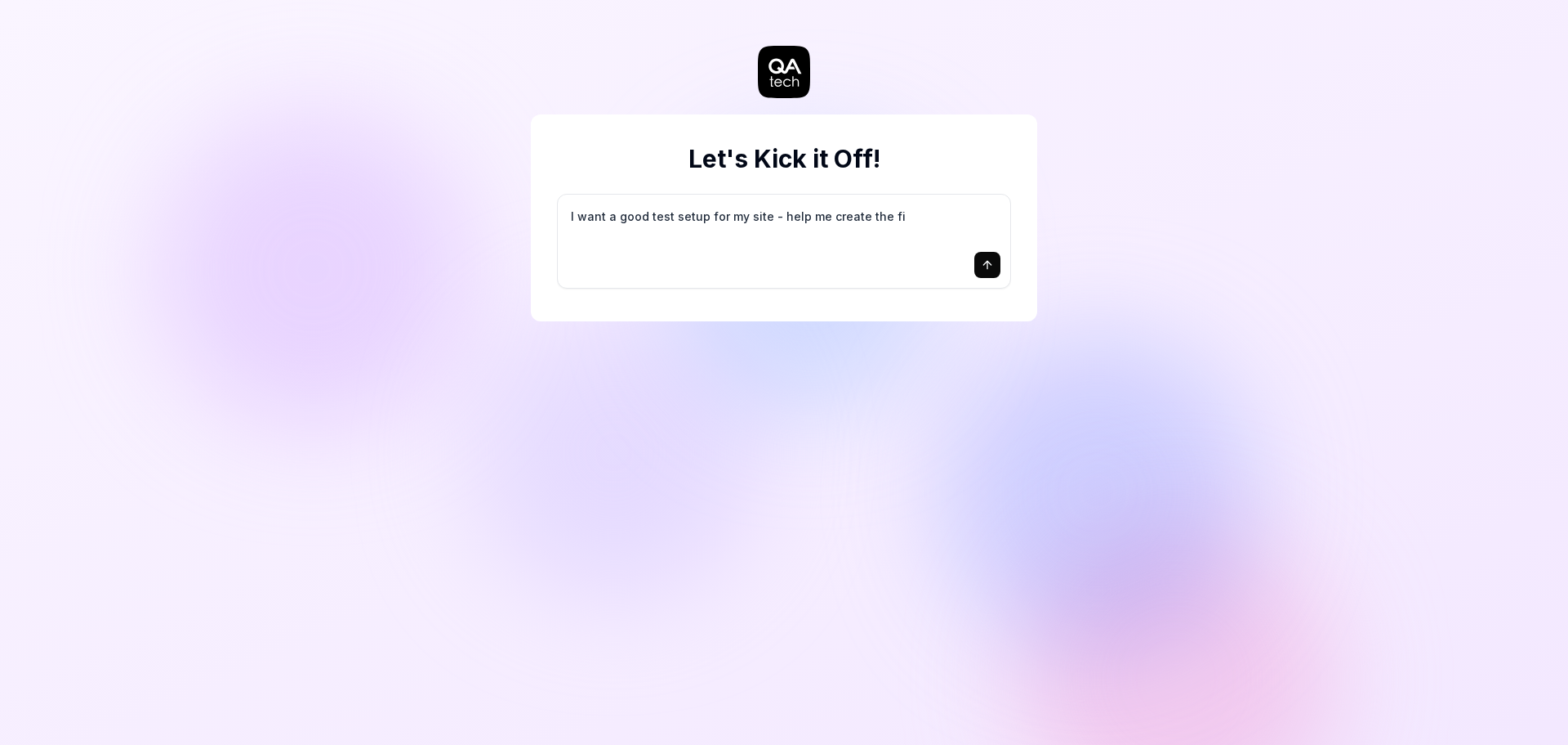
type textarea "*"
type textarea "I want a good test setup for my site - help me create the fir"
type textarea "*"
type textarea "I want a good test setup for my site - help me create the firs"
type textarea "*"
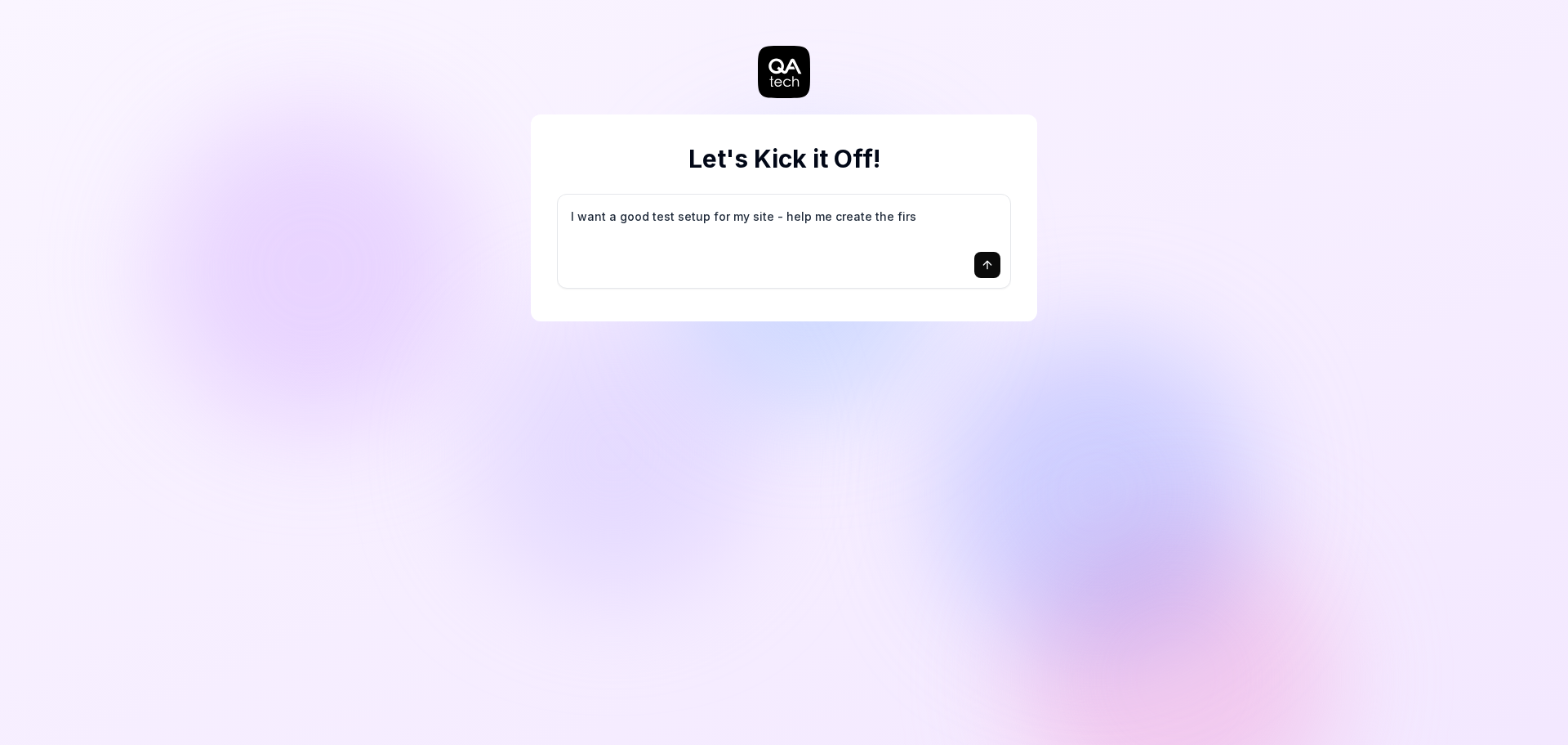
type textarea "I want a good test setup for my site - help me create the first"
type textarea "*"
type textarea "I want a good test setup for my site - help me create the first"
type textarea "*"
type textarea "I want a good test setup for my site - help me create the first 3"
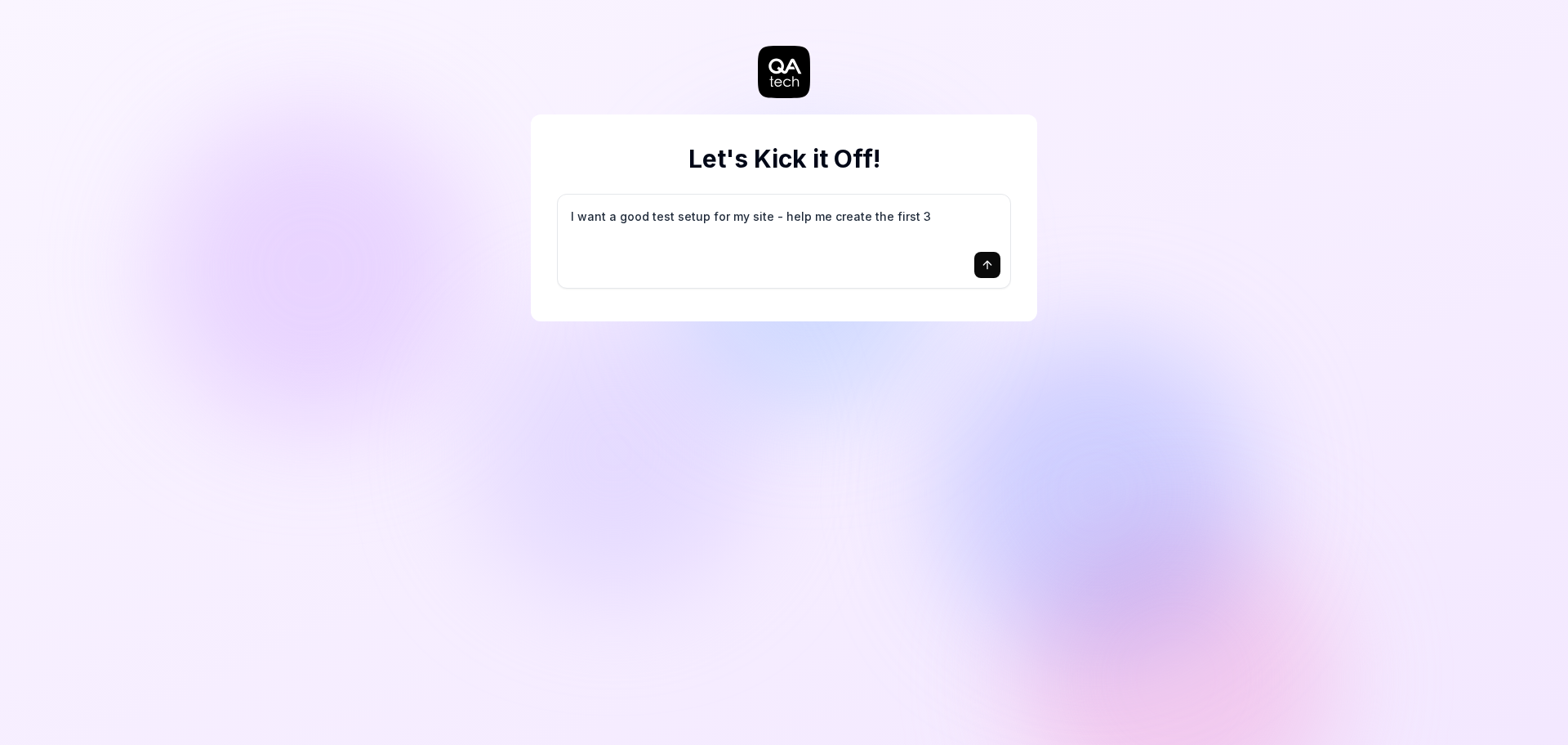
type textarea "*"
type textarea "I want a good test setup for my site - help me create the first 3-"
type textarea "*"
type textarea "I want a good test setup for my site - help me create the first 3-5"
type textarea "*"
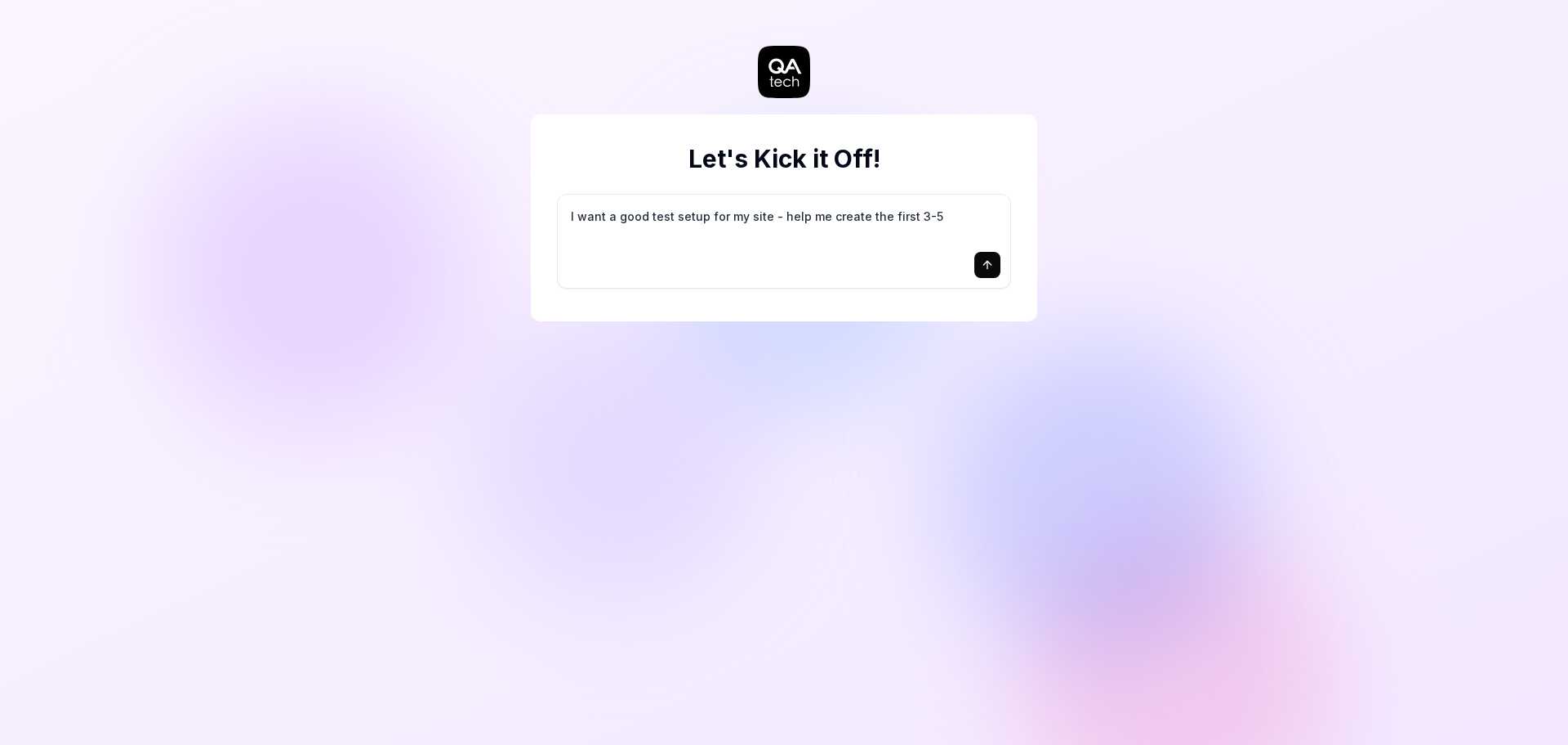
type textarea "I want a good test setup for my site - help me create the first 3-5"
type textarea "*"
type textarea "I want a good test setup for my site - help me create the first 3-5 t"
type textarea "*"
type textarea "I want a good test setup for my site - help me create the first 3-5 te"
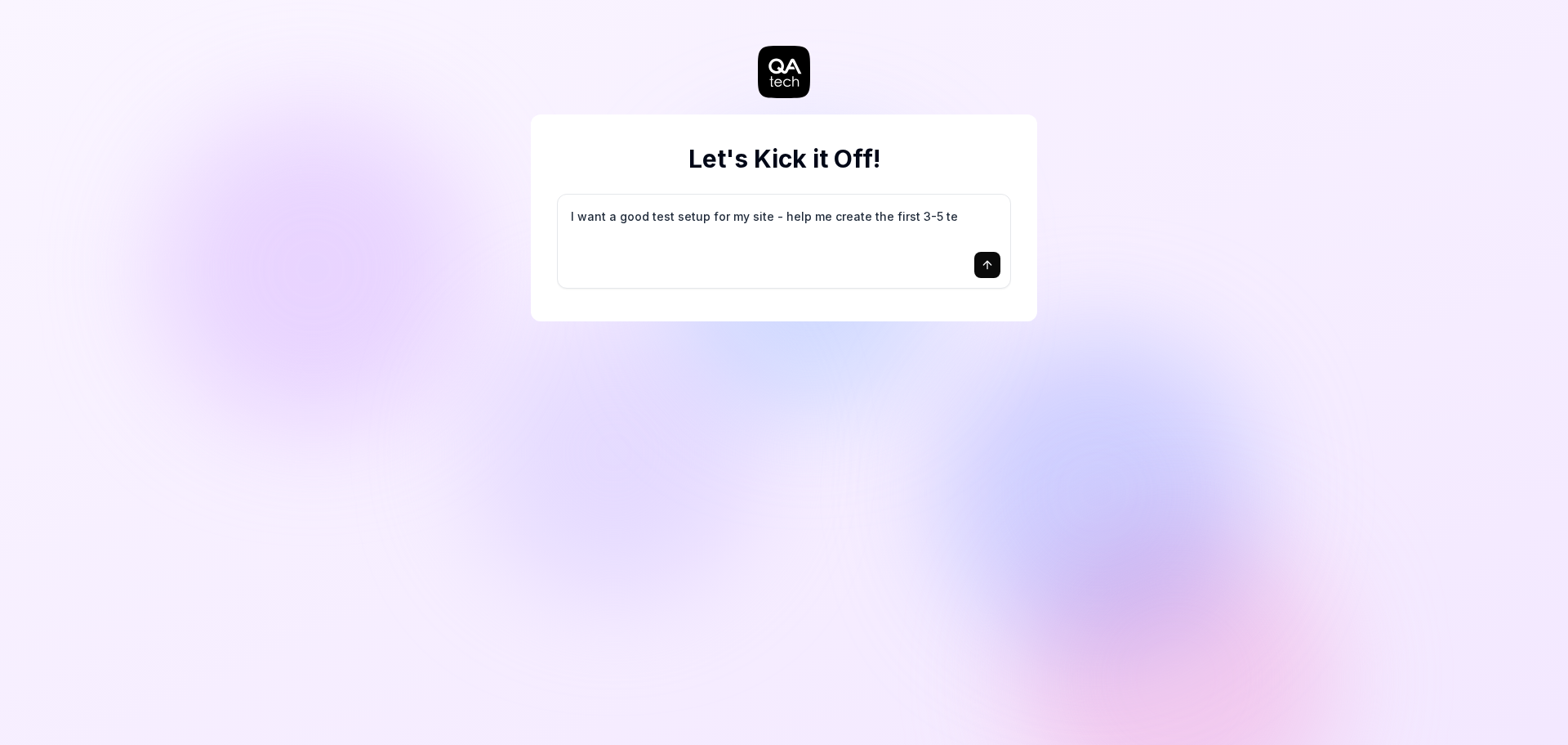
type textarea "*"
type textarea "I want a good test setup for my site - help me create the first 3-5 tes"
type textarea "*"
type textarea "I want a good test setup for my site - help me create the first 3-5 test"
type textarea "*"
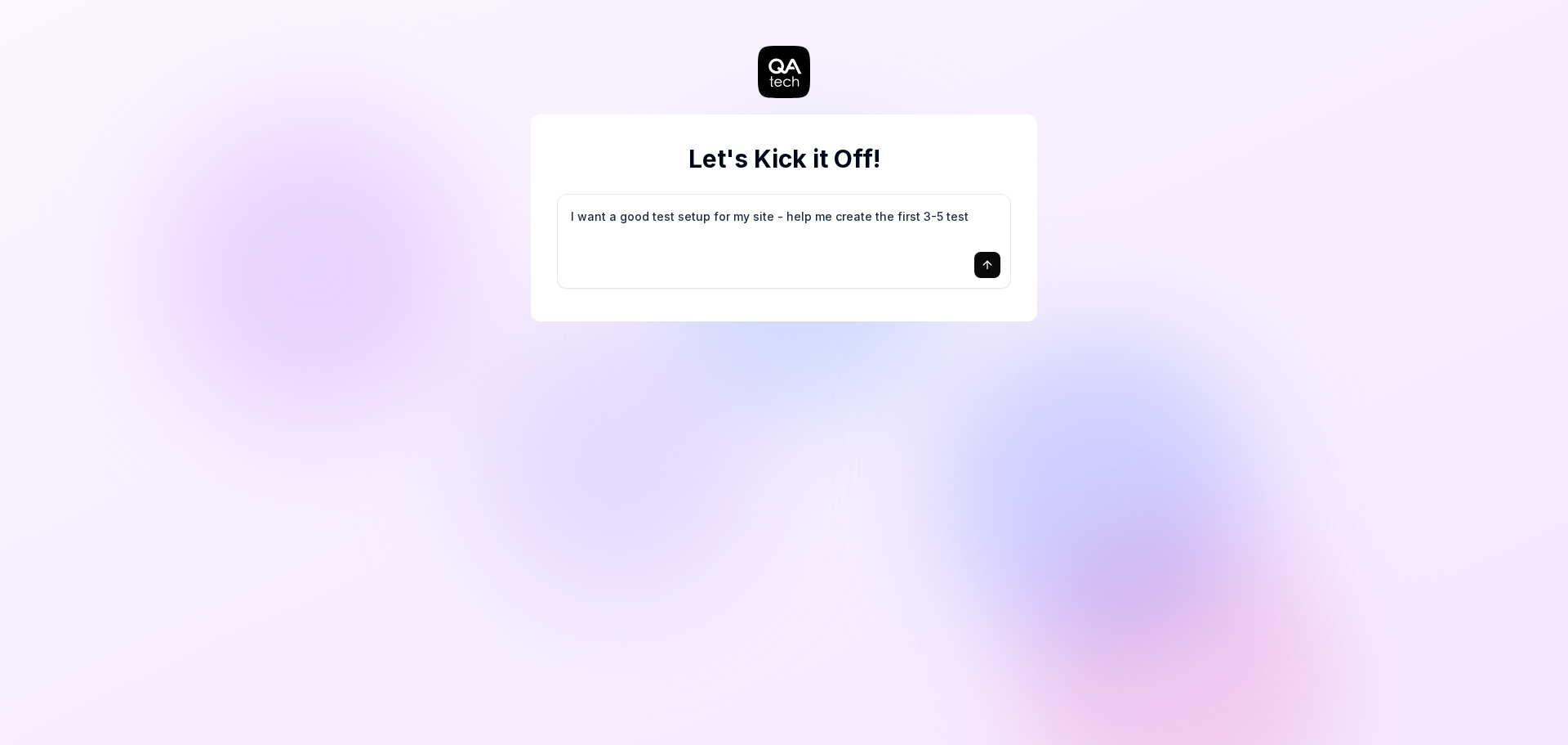
type textarea "I want a good test setup for my site - help me create the first 3-5 test"
type textarea "*"
type textarea "I want a good test setup for my site - help me create the first 3-5 test c"
type textarea "*"
type textarea "I want a good test setup for my site - help me create the first 3-5 test ca"
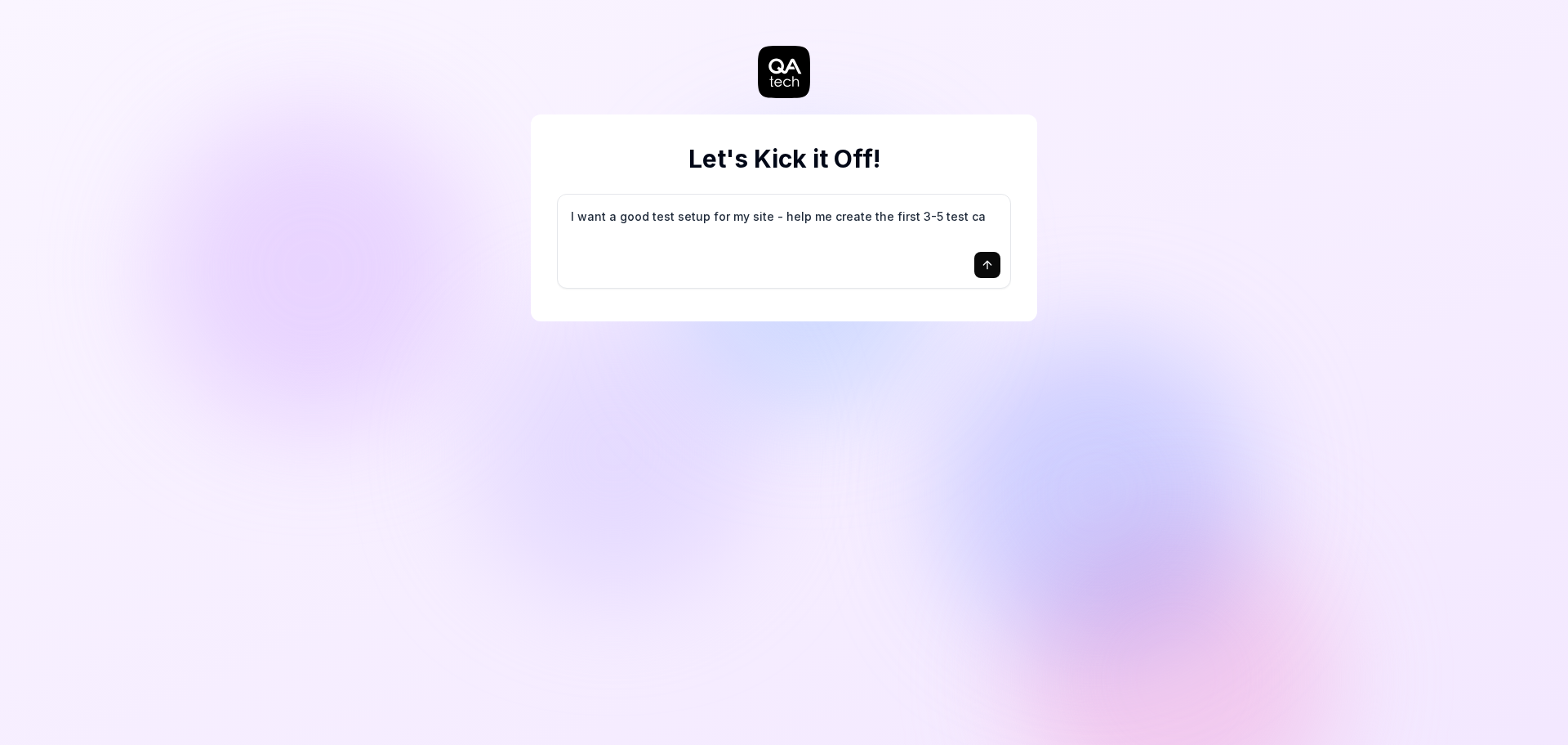
type textarea "*"
type textarea "I want a good test setup for my site - help me create the first 3-5 test cas"
type textarea "*"
type textarea "I want a good test setup for my site - help me create the first 3-5 test case"
type textarea "*"
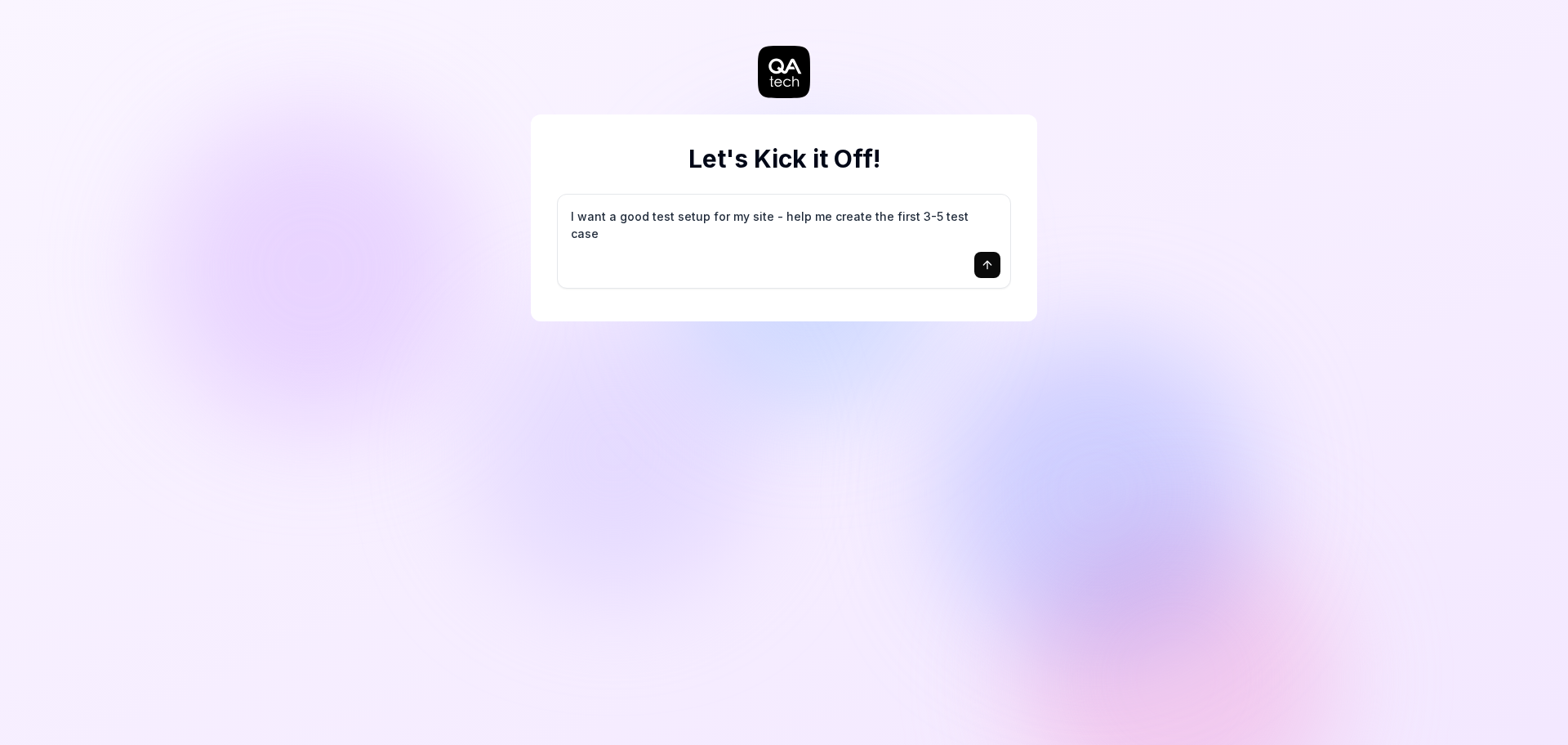
type textarea "I want a good test setup for my site - help me create the first 3-5 test cases"
click at [679, 225] on textarea "I want a good test setup for my site - help me create the first 3-5 test cases" at bounding box center [784, 224] width 433 height 40
click at [777, 228] on textarea "I want a good test setup for my site - help me create the first 3-5 test cases" at bounding box center [784, 224] width 433 height 40
click at [865, 225] on textarea "I want a good test setup for my site - help me create the first 3-5 test cases" at bounding box center [784, 224] width 433 height 40
click at [967, 218] on textarea "I want a good test setup for my site - help me create the first 3-5 test cases" at bounding box center [784, 224] width 433 height 40
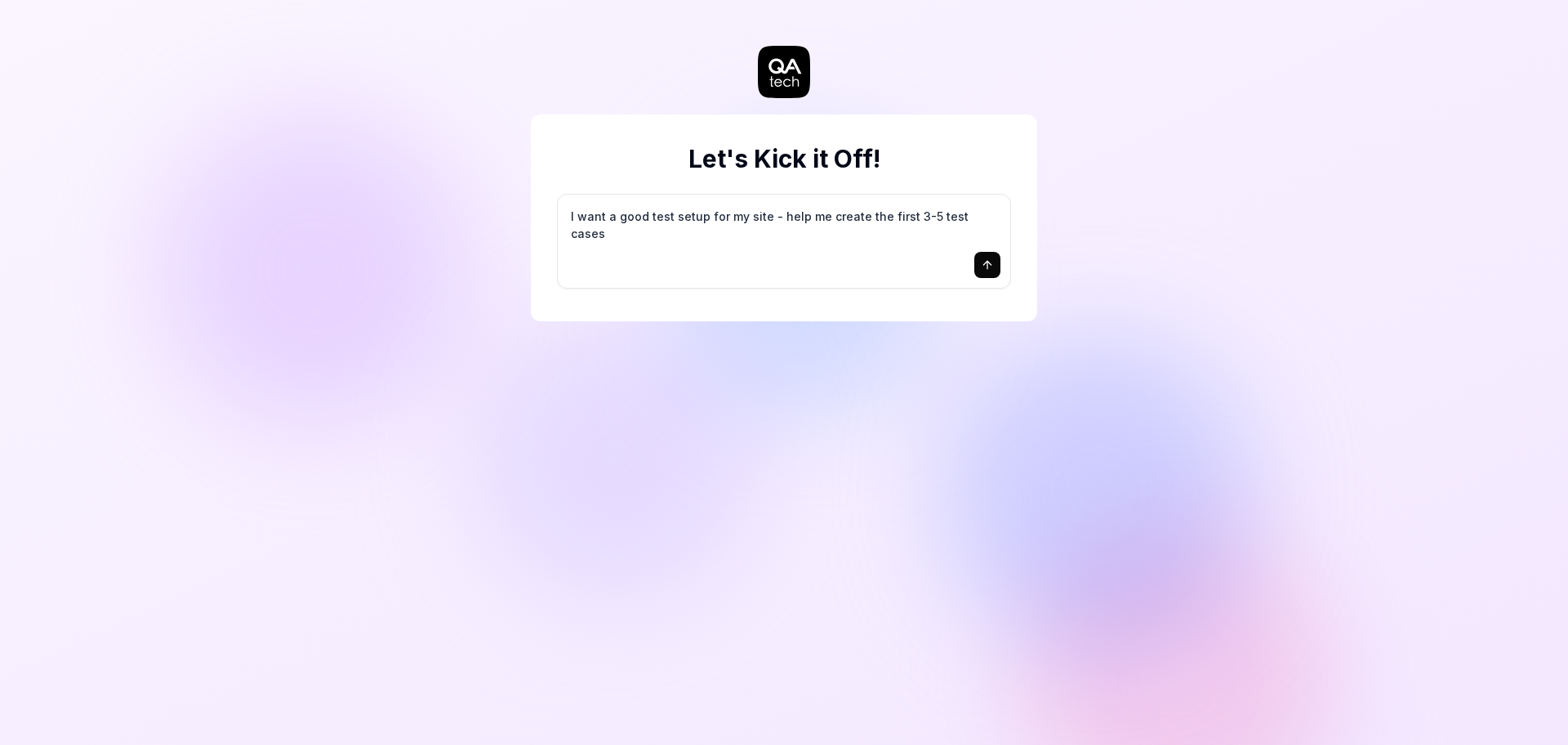
click at [984, 265] on icon "submit" at bounding box center [987, 263] width 8 height 4
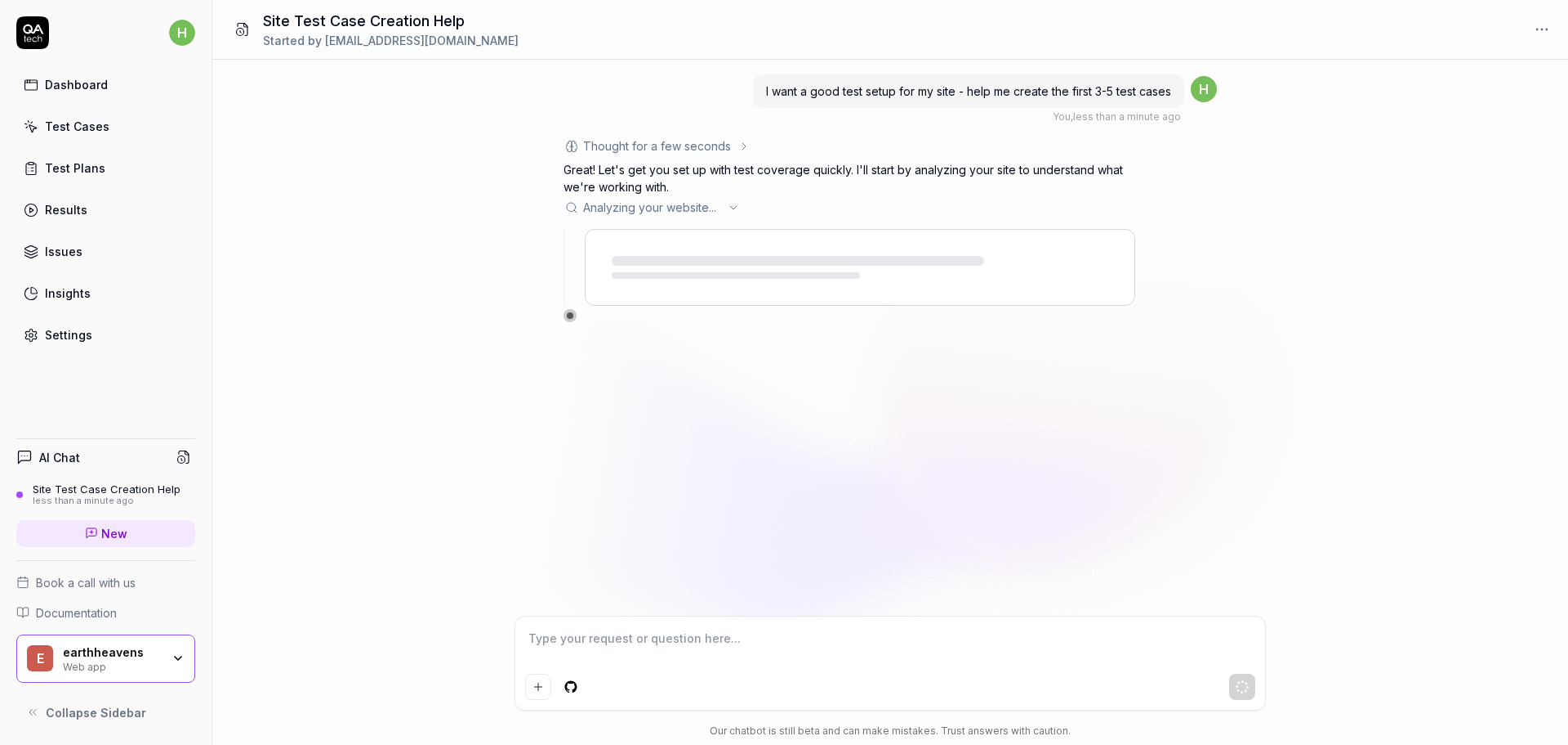
click at [162, 649] on div "earthheavens Web app" at bounding box center [116, 658] width 109 height 28
click at [803, 503] on div "I want a good test setup for my site - help me create the first 3-5 test cases …" at bounding box center [891, 337] width 1356 height 555
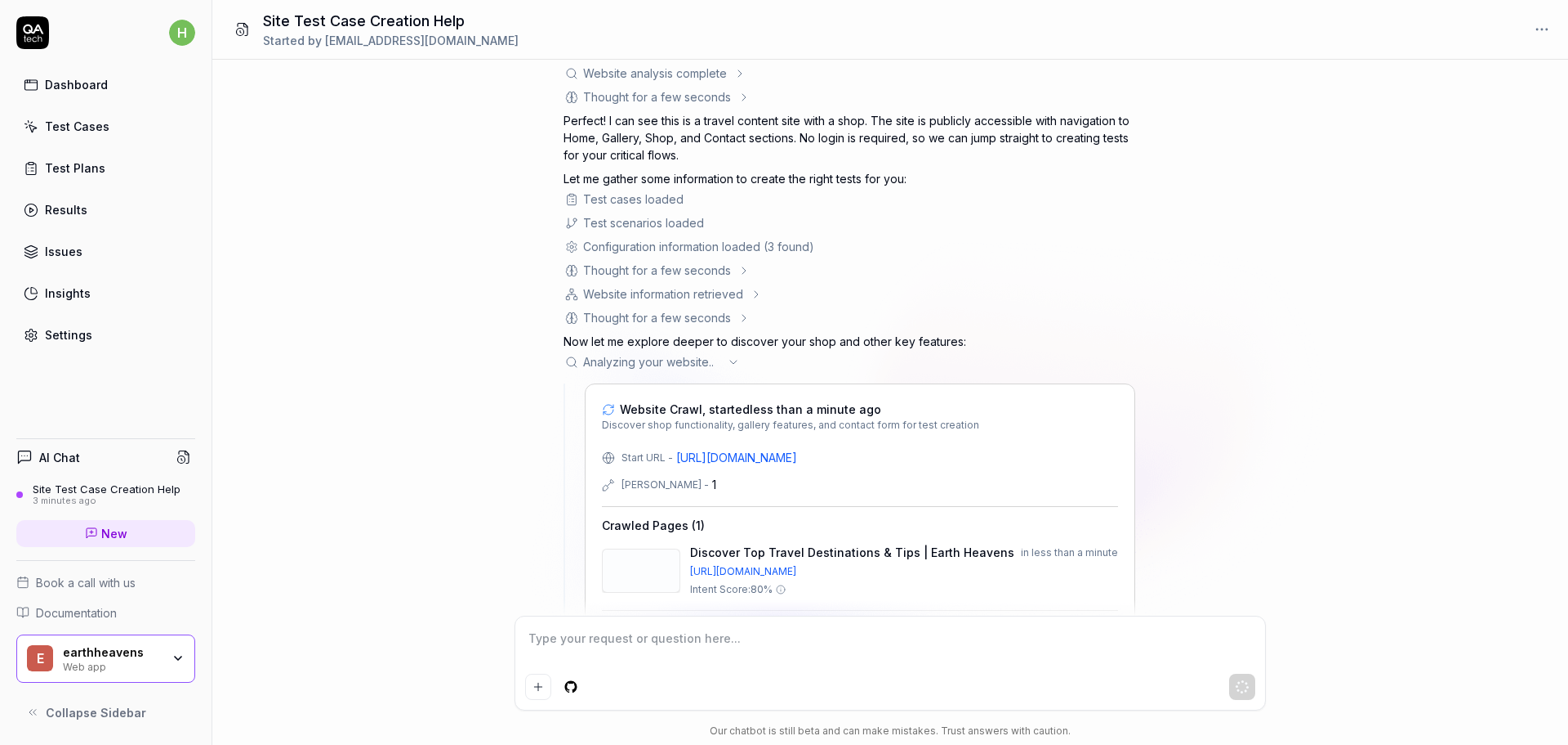
scroll to position [209, 0]
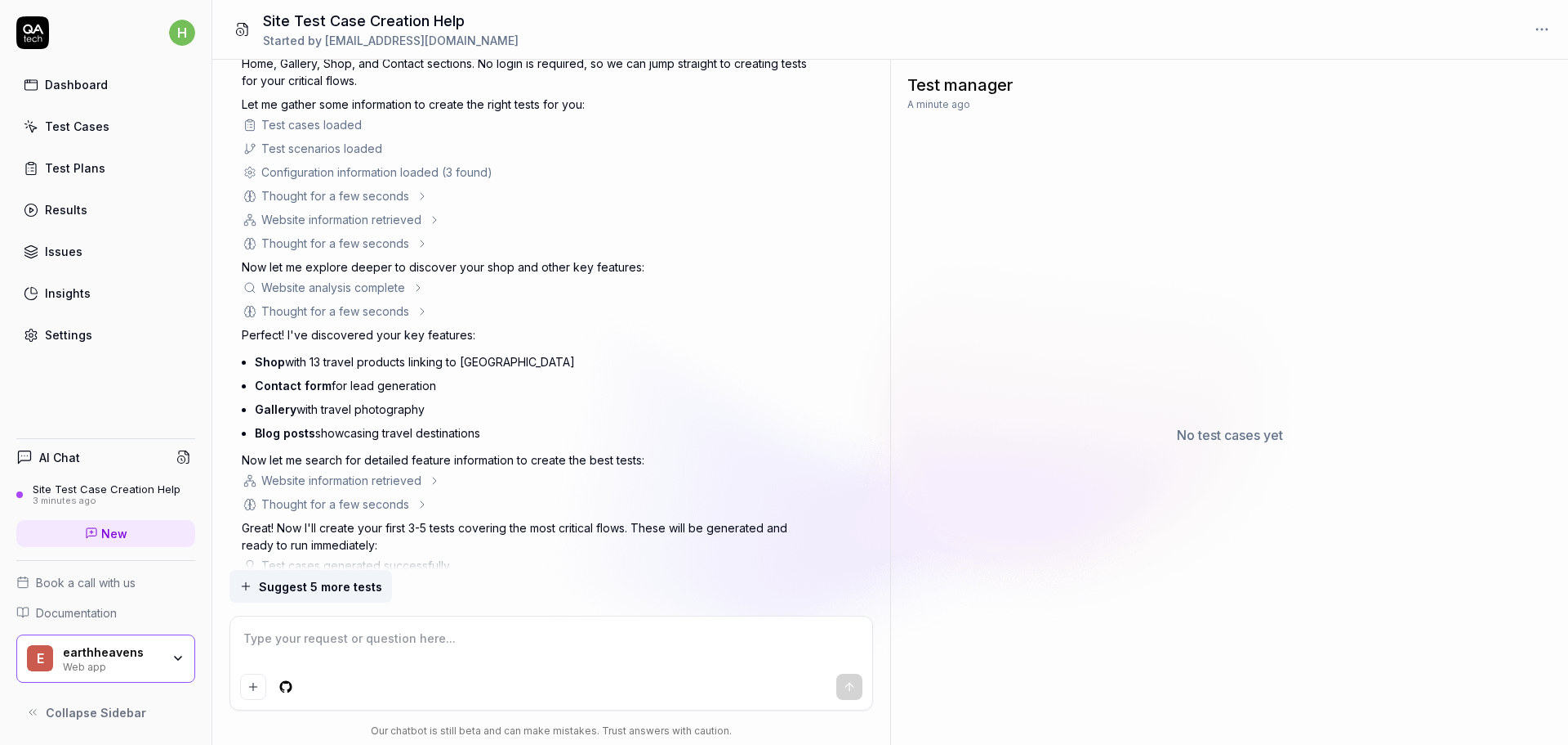
type textarea "*"
